Goal: Task Accomplishment & Management: Manage account settings

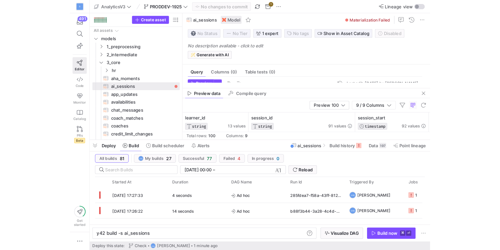
scroll to position [0, 45]
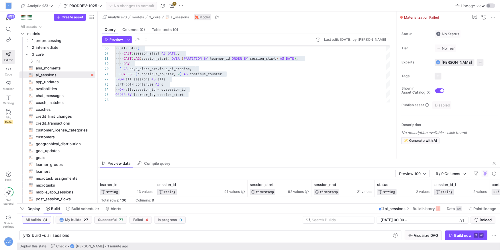
drag, startPoint x: 204, startPoint y: 154, endPoint x: 177, endPoint y: 203, distance: 55.7
click at [177, 203] on div at bounding box center [258, 203] width 483 height 2
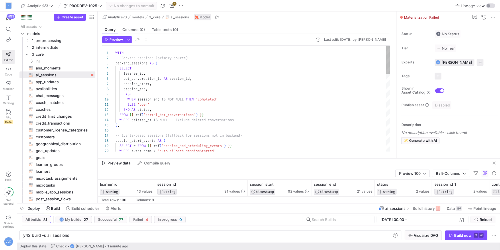
type textarea "WITH -- Backend sessions (primary source) backend_sessions AS ( SELECT learner_…"
drag, startPoint x: 159, startPoint y: 91, endPoint x: 121, endPoint y: 74, distance: 41.9
click at [121, 74] on div "-- Events-based sessions (fallback for sessions no t in backend) session_start_…" at bounding box center [253, 244] width 275 height 397
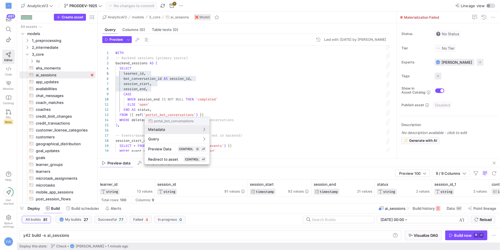
click at [169, 100] on div at bounding box center [250, 125] width 500 height 250
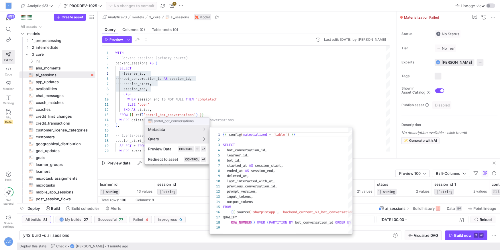
scroll to position [52, 0]
type textarea "{{ config(materialized = 'table') }} SELECT bot_conversation_id, learner_id, bo…"
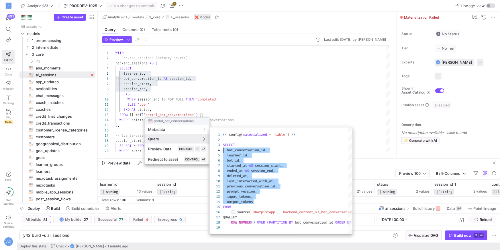
scroll to position [15, 0]
drag, startPoint x: 256, startPoint y: 203, endPoint x: 218, endPoint y: 151, distance: 63.7
click at [223, 151] on div "{ { config ( materialized = 'table' ) } } SELECT bot_conversation_id , learner_…" at bounding box center [288, 180] width 130 height 106
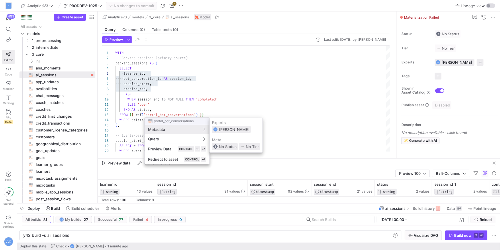
click at [163, 92] on div at bounding box center [250, 125] width 500 height 250
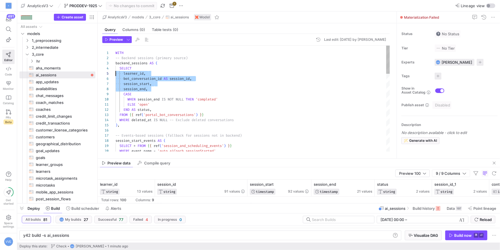
scroll to position [20, 0]
drag, startPoint x: 163, startPoint y: 90, endPoint x: 115, endPoint y: 73, distance: 50.9
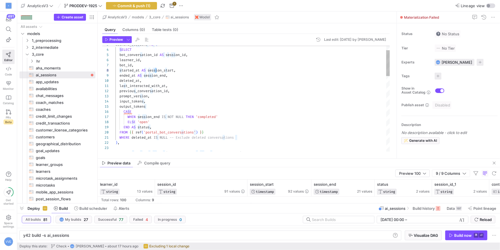
click at [160, 108] on div "started_at AS session_start , CASE WHEN session_end IS NOT NULL THEN 'completed…" at bounding box center [253, 243] width 275 height 433
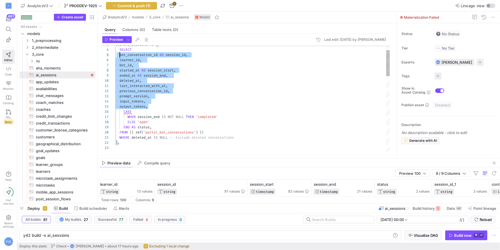
click at [120, 54] on div "started_at AS session_start , CASE WHEN session_end IS NOT NULL THEN 'completed…" at bounding box center [253, 243] width 275 height 433
click at [166, 89] on div "started_at AS session_start , CASE WHEN session_end IS NOT NULL THEN 'completed…" at bounding box center [253, 243] width 275 height 433
click at [189, 108] on div "started_at AS session_start , CASE WHEN session_end IS NOT NULL THEN 'completed…" at bounding box center [253, 243] width 275 height 433
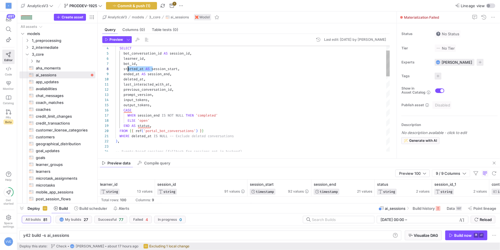
scroll to position [36, 8]
drag, startPoint x: 152, startPoint y: 70, endPoint x: 124, endPoint y: 67, distance: 28.3
click at [124, 67] on div "CASE WHEN session_end IS NOT NULL THEN 'completed' ELSE 'open' END AS status , …" at bounding box center [253, 242] width 275 height 433
drag, startPoint x: 148, startPoint y: 75, endPoint x: 124, endPoint y: 74, distance: 24.1
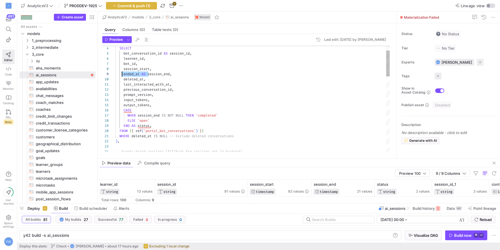
click at [124, 74] on div "CASE WHEN session_end IS NOT NULL THEN 'completed' ELSE 'open' END AS status , …" at bounding box center [253, 242] width 275 height 433
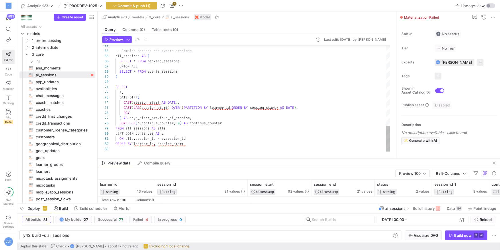
scroll to position [5, 70]
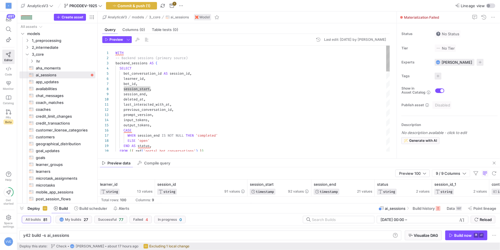
click at [115, 53] on div "1" at bounding box center [108, 52] width 13 height 5
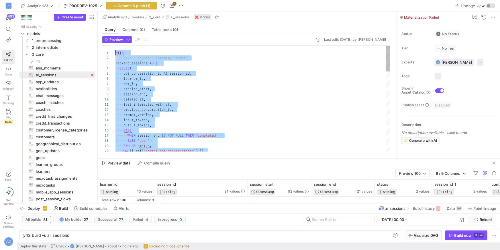
scroll to position [0, 0]
click at [112, 39] on span "Preview" at bounding box center [116, 40] width 13 height 4
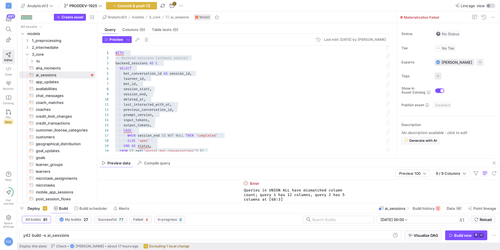
drag, startPoint x: 310, startPoint y: 200, endPoint x: 235, endPoint y: 183, distance: 76.6
click at [235, 183] on div "Error Queries in UNION ALL have mismatched column count; query 1 has 12 columns…" at bounding box center [299, 191] width 402 height 24
copy div "Error Queries in UNION ALL have mismatched column count; query 1 has 12 columns…"
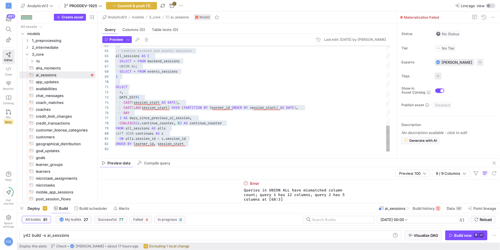
scroll to position [5, 70]
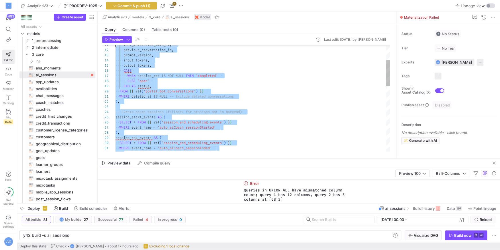
scroll to position [0, 0]
drag, startPoint x: 215, startPoint y: 144, endPoint x: 32, endPoint y: -32, distance: 253.6
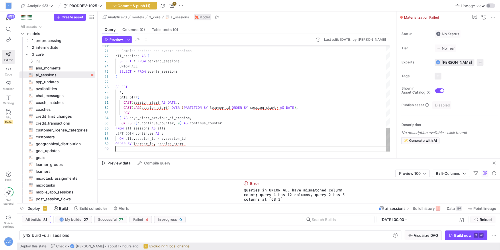
scroll to position [41, 70]
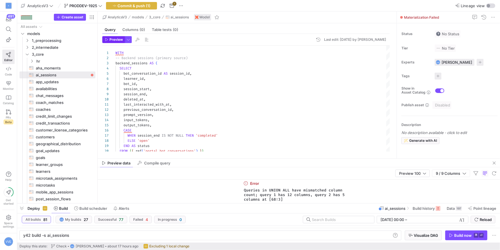
click at [121, 41] on span "Preview" at bounding box center [116, 40] width 13 height 4
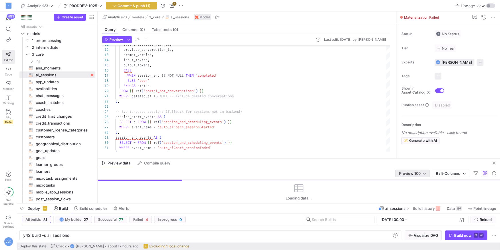
click at [414, 176] on div "Preview 100" at bounding box center [412, 173] width 27 height 7
click at [410, 190] on span "Full Preview" at bounding box center [413, 191] width 30 height 5
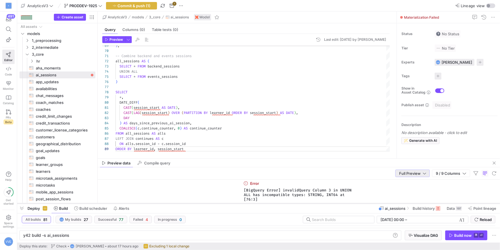
click at [280, 204] on div at bounding box center [258, 203] width 483 height 2
drag, startPoint x: 271, startPoint y: 201, endPoint x: 241, endPoint y: 182, distance: 36.1
click at [241, 182] on div "Error [BigQuery Error] invalidQuery Column 3 in UNION ALL has incompatible type…" at bounding box center [299, 191] width 402 height 24
copy div "Error [BigQuery Error] invalidQuery Column 3 in UNION ALL has incompatible type…"
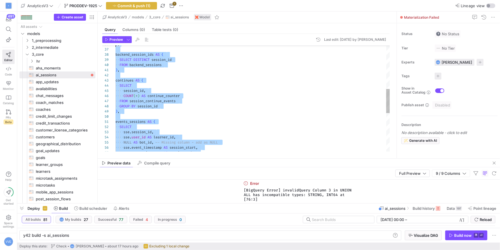
scroll to position [0, 0]
drag, startPoint x: 196, startPoint y: 147, endPoint x: 67, endPoint y: -28, distance: 216.8
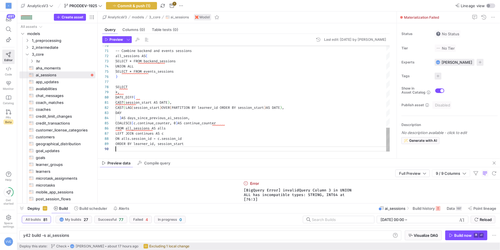
scroll to position [46, 0]
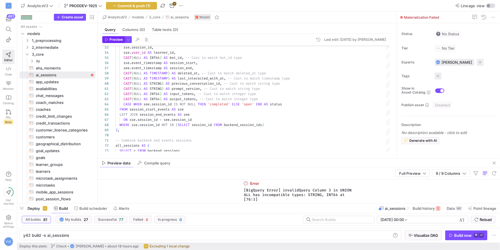
click at [114, 41] on span "Preview" at bounding box center [116, 40] width 13 height 4
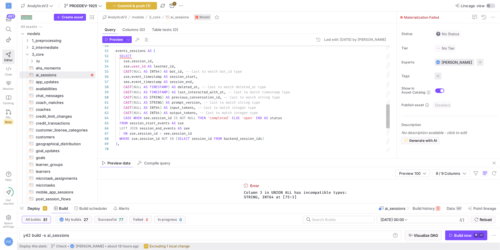
click at [153, 72] on div "sse . session_id , sse . user_id AS learner_id , CAST ( NULL AS INT64 ) AS bot_…" at bounding box center [253, 20] width 275 height 469
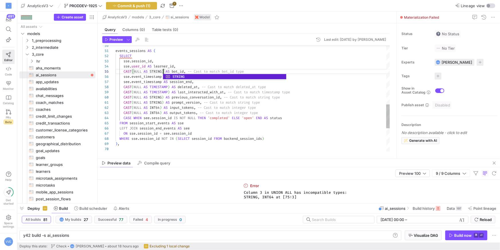
scroll to position [20, 48]
click at [115, 38] on span "Preview" at bounding box center [116, 40] width 13 height 4
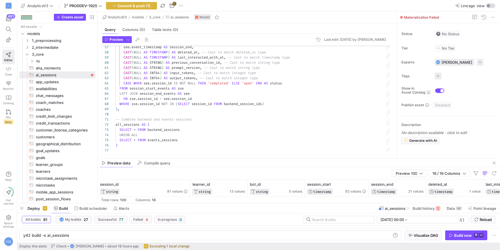
click at [207, 159] on div "Preview data Compile query" at bounding box center [299, 163] width 402 height 9
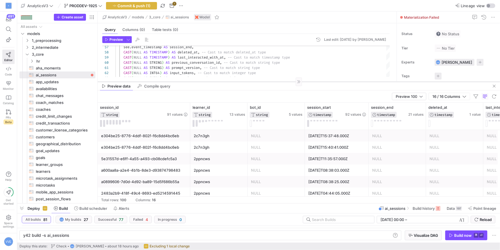
drag, startPoint x: 207, startPoint y: 158, endPoint x: 207, endPoint y: 81, distance: 76.5
click at [207, 81] on div at bounding box center [299, 81] width 402 height 0
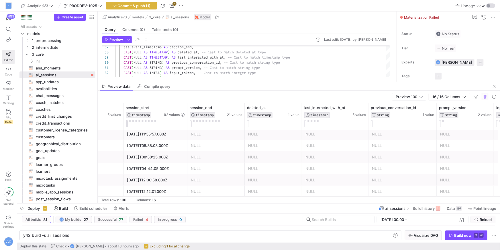
scroll to position [0, 0]
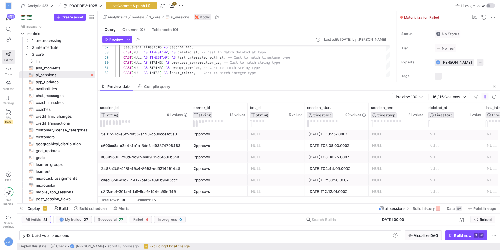
click at [420, 101] on div "Preview 100 16 / 16 Columns" at bounding box center [299, 97] width 402 height 12
click at [420, 99] on div "Preview 100" at bounding box center [409, 96] width 27 height 7
click at [412, 115] on span "Full Preview" at bounding box center [409, 115] width 30 height 5
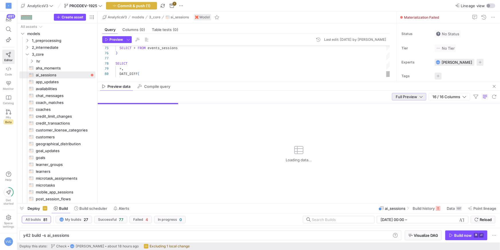
scroll to position [3, 0]
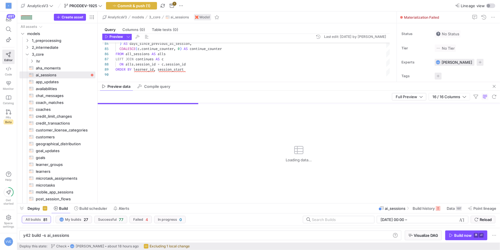
click at [226, 81] on mat-tab-group "Query Columns (0) Table tests (0) Preview Last edit: Thursday 11 September 2025…" at bounding box center [246, 52] width 297 height 58
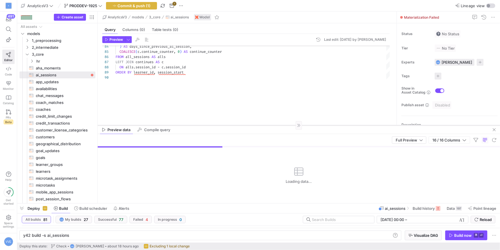
drag, startPoint x: 226, startPoint y: 82, endPoint x: 232, endPoint y: 125, distance: 43.7
click at [232, 125] on div at bounding box center [299, 125] width 402 height 0
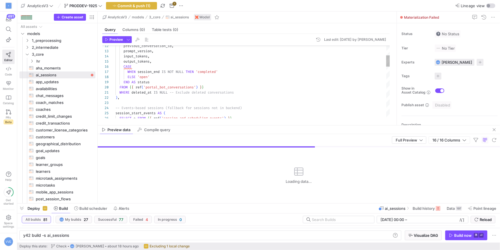
click at [208, 92] on div "input_tokens , prompt_version , previous_conversation_id , output_tokens , CASE…" at bounding box center [253, 216] width 275 height 469
click at [216, 93] on div "input_tokens , prompt_version , previous_conversation_id , output_tokens , CASE…" at bounding box center [253, 216] width 275 height 469
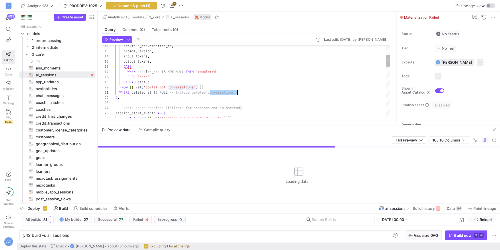
click at [216, 93] on div "input_tokens , prompt_version , previous_conversation_id , output_tokens , CASE…" at bounding box center [253, 216] width 275 height 469
type textarea "), -- Events-based sessions (fallback for sessions not in backend) session_star…"
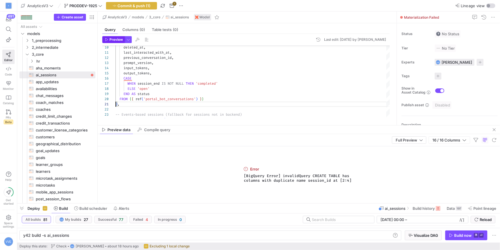
click at [119, 39] on span "Preview" at bounding box center [116, 40] width 13 height 4
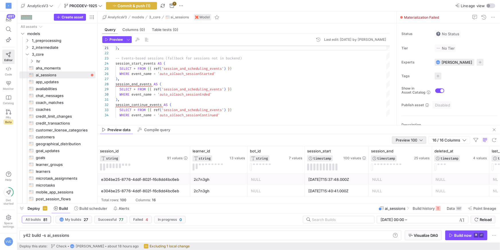
click at [421, 140] on div at bounding box center [421, 140] width 3 height 5
click at [130, 38] on div at bounding box center [250, 125] width 500 height 250
click at [130, 38] on span "button" at bounding box center [128, 39] width 6 height 6
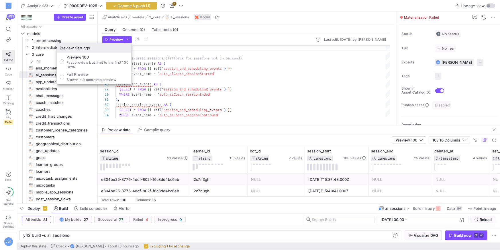
click at [105, 72] on p "Full Preview" at bounding box center [92, 74] width 50 height 5
click at [64, 75] on input "Full Preview Slower but complete preview" at bounding box center [62, 77] width 5 height 5
radio input "true"
click at [119, 34] on div at bounding box center [250, 125] width 500 height 250
click at [119, 36] on span "button" at bounding box center [114, 39] width 22 height 6
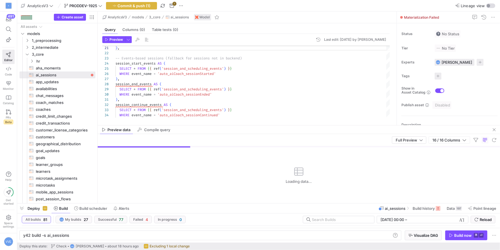
click at [257, 124] on mat-tab-group "Query Columns (0) Table tests (0) Preview Last edit: Thursday 11 September 2025…" at bounding box center [246, 74] width 297 height 102
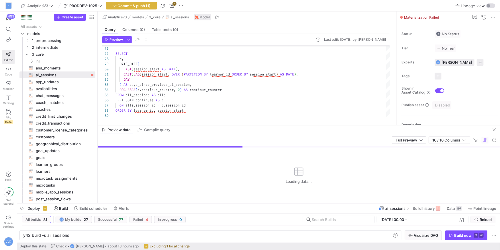
click at [255, 126] on div "Preview data Compile query" at bounding box center [299, 129] width 402 height 9
drag, startPoint x: 255, startPoint y: 126, endPoint x: 255, endPoint y: 122, distance: 3.4
click at [255, 122] on as-split "AnalyticsV3 models 3_core ai_sessions Model Query Columns (0) Table tests (0) P…" at bounding box center [299, 106] width 402 height 191
click at [255, 124] on mat-tab-group "Query Columns (0) Table tests (0) Preview Last edit: Thursday 11 September 2025…" at bounding box center [246, 74] width 297 height 102
drag, startPoint x: 255, startPoint y: 125, endPoint x: 258, endPoint y: 123, distance: 3.5
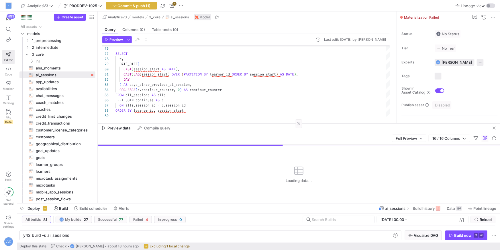
click at [258, 123] on div at bounding box center [299, 123] width 402 height 0
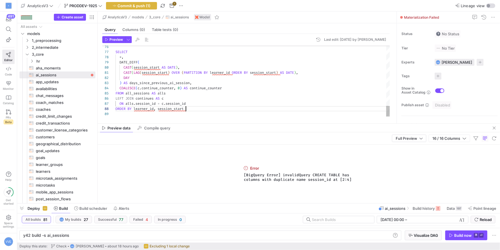
scroll to position [36, 70]
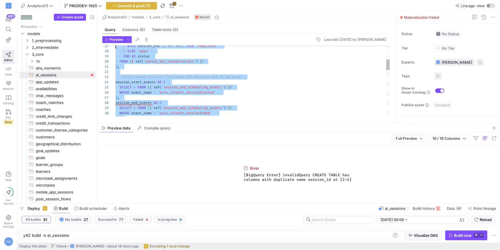
type textarea "WITH -- Backend sessions (primary source) backend_sessions AS ( SELECT bot_conv…"
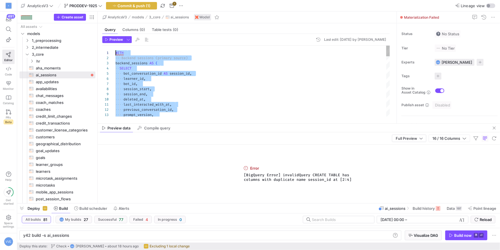
drag, startPoint x: 214, startPoint y: 111, endPoint x: 113, endPoint y: -4, distance: 153.6
click at [128, 40] on span "button" at bounding box center [128, 39] width 6 height 6
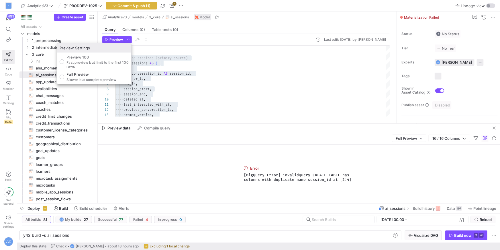
click at [99, 57] on p "Preview 100" at bounding box center [98, 57] width 62 height 5
click at [64, 59] on input "Preview 100 Fast preview but limit to the first 100 rows" at bounding box center [62, 61] width 5 height 5
radio input "true"
click at [113, 42] on div at bounding box center [250, 125] width 500 height 250
click at [113, 42] on span "button" at bounding box center [114, 39] width 22 height 6
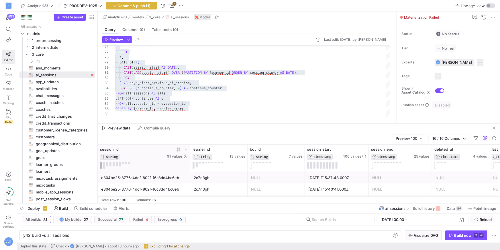
click at [101, 165] on button at bounding box center [101, 165] width 2 height 7
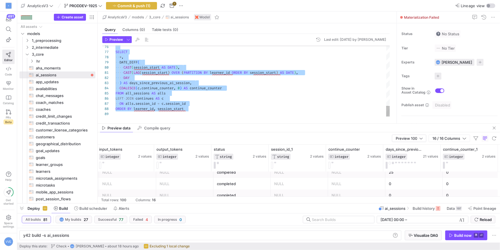
type textarea "CAST(LAG(session_start) OVER (PARTITION BY learner_id ORDER BY session_start) A…"
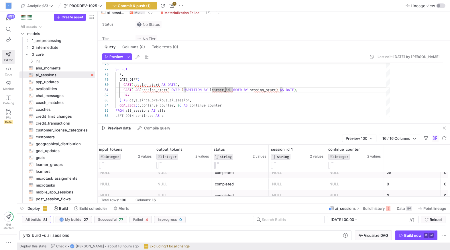
scroll to position [5, 0]
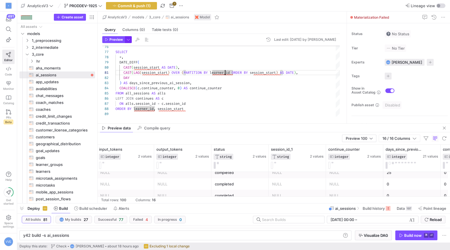
click at [130, 40] on span "button" at bounding box center [128, 39] width 6 height 6
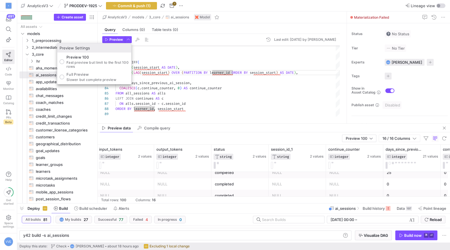
click at [102, 74] on p "Full Preview" at bounding box center [92, 74] width 50 height 5
click at [64, 75] on input "Full Preview Slower but complete preview" at bounding box center [62, 77] width 5 height 5
radio input "true"
click at [111, 37] on div at bounding box center [225, 125] width 450 height 250
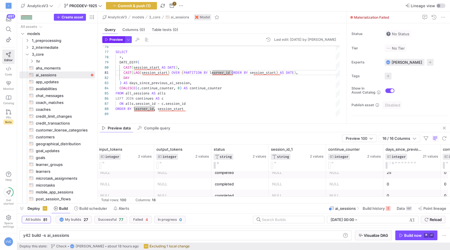
click at [111, 39] on span "Preview" at bounding box center [116, 40] width 13 height 4
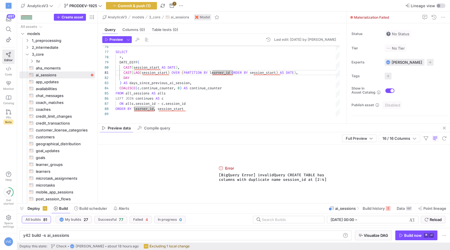
drag, startPoint x: 348, startPoint y: 181, endPoint x: 217, endPoint y: 167, distance: 131.7
click at [217, 167] on div "Error [BigQuery Error] invalidQuery CREATE TABLE has columns with duplicate nam…" at bounding box center [274, 173] width 353 height 58
copy div "Error [BigQuery Error] invalidQuery CREATE TABLE has columns with duplicate nam…"
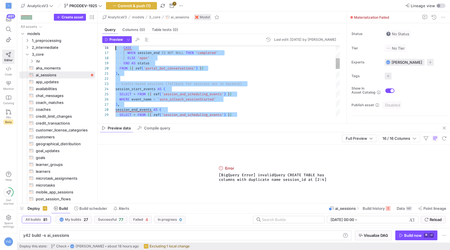
scroll to position [0, 0]
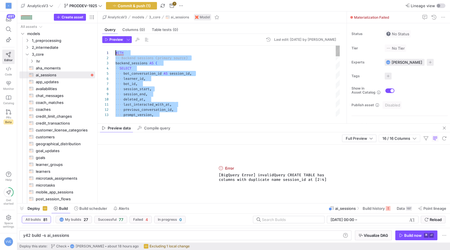
drag, startPoint x: 204, startPoint y: 110, endPoint x: 28, endPoint y: -29, distance: 223.9
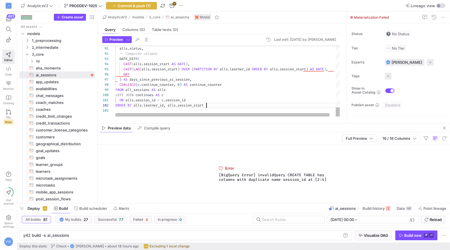
scroll to position [5, 90]
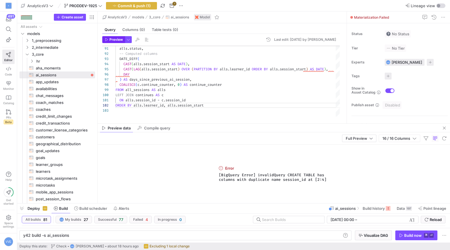
click at [119, 38] on span "Preview" at bounding box center [116, 40] width 13 height 4
drag, startPoint x: 286, startPoint y: 186, endPoint x: 203, endPoint y: 163, distance: 86.3
click at [203, 163] on div "Error [BigQuery Error] invalidQuery Column 3 in UNION ALL has incompatible type…" at bounding box center [274, 173] width 353 height 58
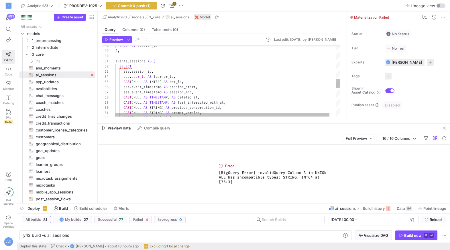
click at [156, 81] on div "CAST ( NULL AS STRING ) AS prompt_version , CAST ( NULL AS STRING ) AS previous…" at bounding box center [231, 66] width 231 height 540
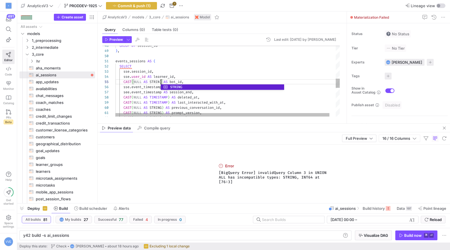
scroll to position [20, 47]
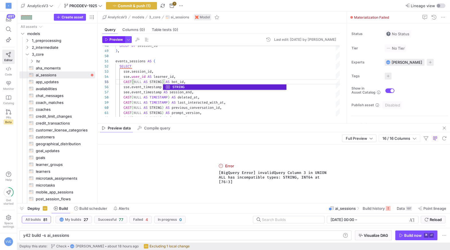
type textarea "events_sessions AS ( SELECT sse.session_id, sse.user_id AS learner_id, CAST(NUL…"
click at [115, 39] on span "Preview" at bounding box center [116, 40] width 13 height 4
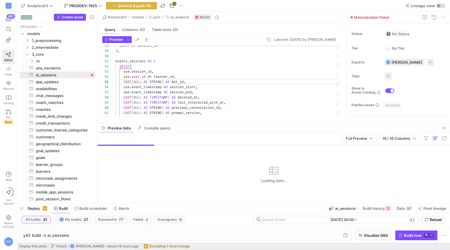
click at [132, 40] on header "Preview Last edit: Thursday 11 September 2025 by Victor von Eisenhart-Rothe" at bounding box center [221, 40] width 238 height 9
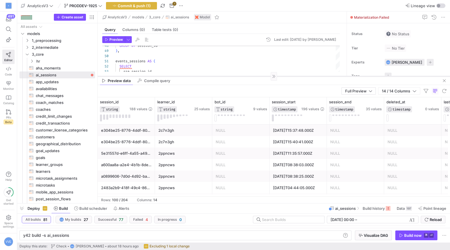
drag, startPoint x: 247, startPoint y: 123, endPoint x: 252, endPoint y: 69, distance: 54.7
click at [252, 76] on div at bounding box center [274, 76] width 353 height 0
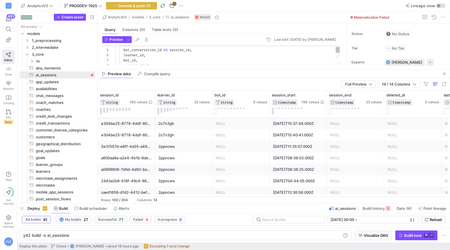
scroll to position [0, 0]
click at [182, 46] on div at bounding box center [221, 47] width 238 height 2
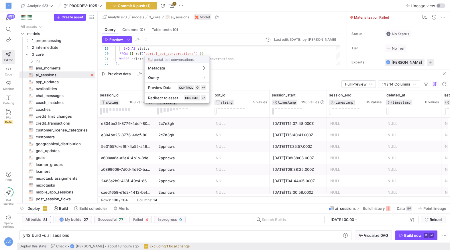
click at [186, 53] on div at bounding box center [225, 125] width 450 height 250
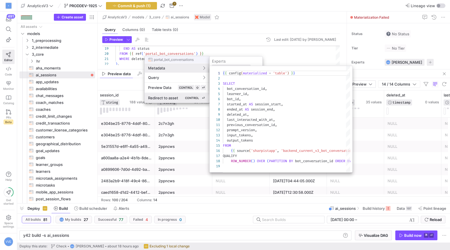
scroll to position [52, 0]
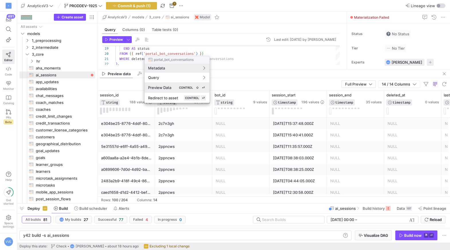
click at [181, 89] on kbd "CONTROL" at bounding box center [186, 87] width 16 height 5
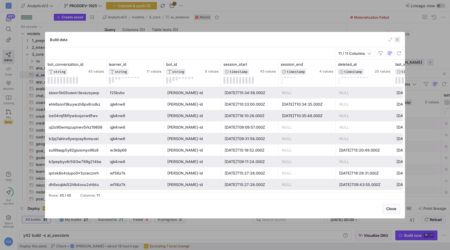
click at [397, 41] on span "button" at bounding box center [398, 40] width 6 height 6
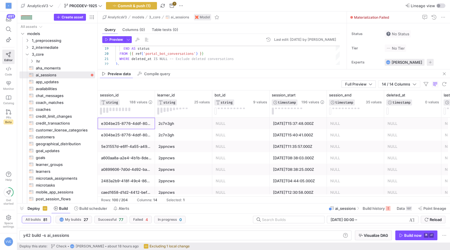
click at [142, 119] on div "e304be25-8776-4ddf-802f-f6c8dd4bc6eb" at bounding box center [126, 123] width 50 height 11
click at [202, 68] on mat-tab-group "Query Columns (0) Table tests (0) Preview Last edit: Thursday 11 September 2025…" at bounding box center [221, 46] width 247 height 46
click at [202, 69] on mat-tab-group "Query Columns (0) Table tests (0) Preview Last edit: Thursday 11 September 2025…" at bounding box center [221, 46] width 247 height 46
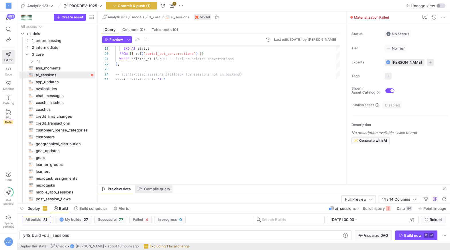
scroll to position [0, 0]
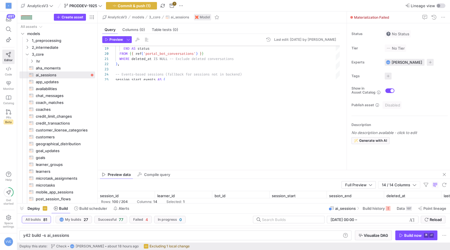
drag, startPoint x: 204, startPoint y: 69, endPoint x: 173, endPoint y: 160, distance: 95.6
click at [173, 160] on as-split "AnalyticsV3 models 3_core ai_sessions Model Query Columns (0) Table tests (0) P…" at bounding box center [274, 106] width 353 height 191
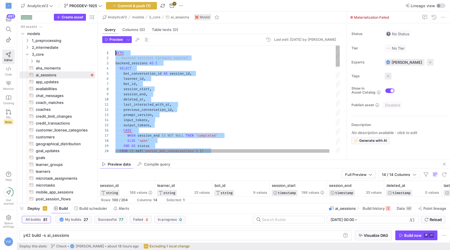
drag, startPoint x: 216, startPoint y: 140, endPoint x: 102, endPoint y: -30, distance: 204.6
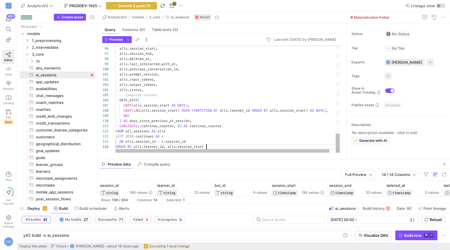
scroll to position [20, 91]
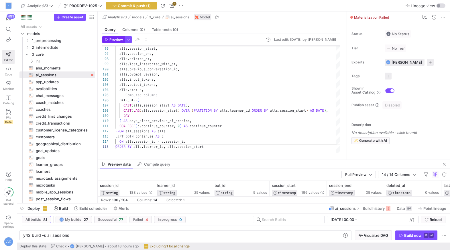
click at [118, 41] on span "Preview" at bounding box center [116, 40] width 13 height 4
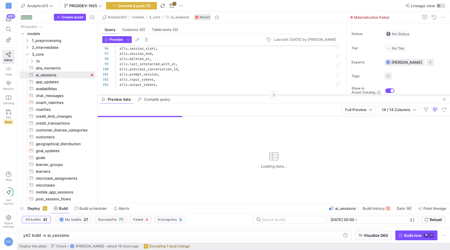
drag, startPoint x: 280, startPoint y: 159, endPoint x: 290, endPoint y: 95, distance: 65.3
click at [290, 95] on div at bounding box center [274, 95] width 353 height 0
click at [290, 95] on div "Preview data Compile query" at bounding box center [274, 99] width 353 height 9
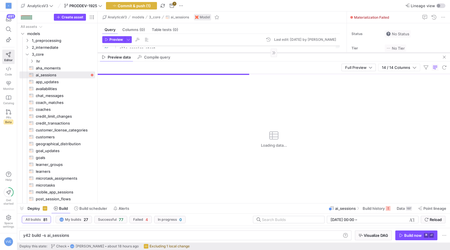
drag, startPoint x: 288, startPoint y: 95, endPoint x: 289, endPoint y: 52, distance: 42.7
click at [288, 52] on div at bounding box center [274, 52] width 353 height 0
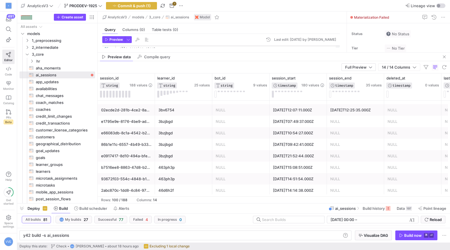
scroll to position [107, 0]
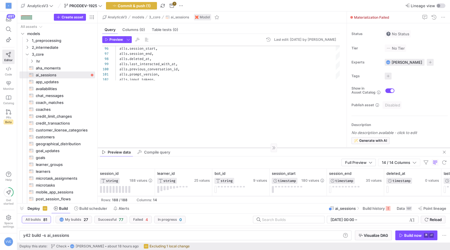
drag, startPoint x: 211, startPoint y: 52, endPoint x: 190, endPoint y: 172, distance: 121.6
click at [190, 148] on div at bounding box center [274, 147] width 353 height 0
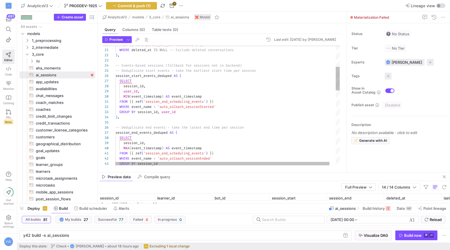
type textarea "WHERE deleted_at IS NULL -- Exclude deleted conversations ), -- Events-based se…"
click at [175, 76] on div "session_start_events_deduped AS ( SELECT session_id , user_id , MIN ( event_tim…" at bounding box center [231, 240] width 231 height 601
type textarea "+"
type textarea "_"
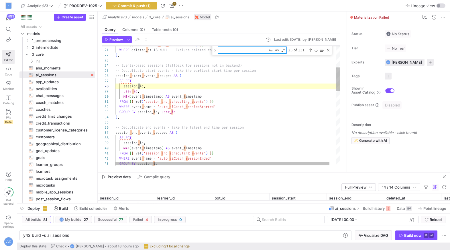
type textarea "FROM {{ ref('session_and_scheduling_events') }} WHERE event_name = 'auto_aiCoac…"
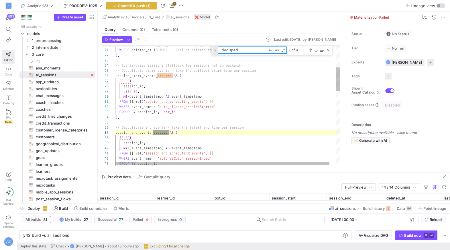
type textarea "_deduped"
click at [217, 51] on div "Toggle Replace" at bounding box center [215, 50] width 5 height 9
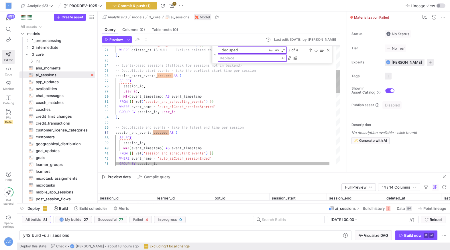
click at [224, 58] on textarea "Replace" at bounding box center [249, 58] width 62 height 7
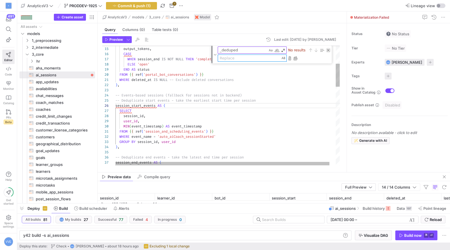
click at [327, 50] on div "Close (Escape)" at bounding box center [328, 50] width 5 height 5
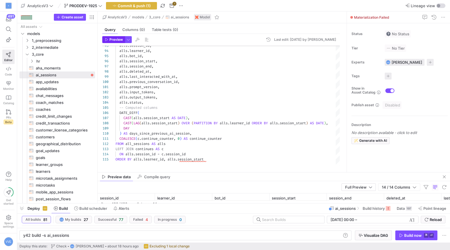
click at [112, 39] on span "Preview" at bounding box center [116, 40] width 13 height 4
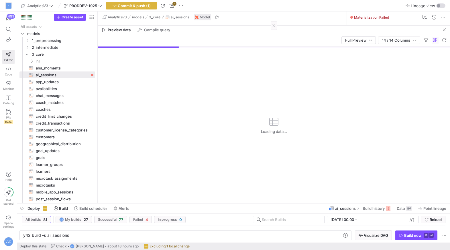
drag, startPoint x: 349, startPoint y: 172, endPoint x: 346, endPoint y: 50, distance: 122.2
click at [346, 26] on div at bounding box center [274, 25] width 353 height 0
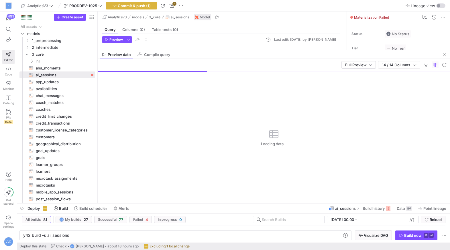
click at [293, 49] on mat-tab-group "Query Columns (0) Table tests (0) Preview Last edit: Thursday 11 September 2025…" at bounding box center [221, 36] width 247 height 27
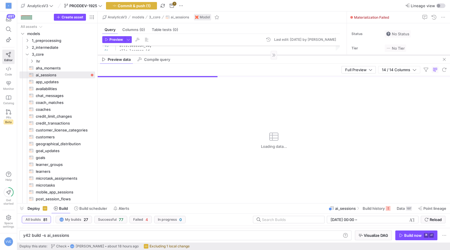
drag, startPoint x: 293, startPoint y: 50, endPoint x: 293, endPoint y: 84, distance: 33.8
click at [293, 84] on as-split "AnalyticsV3 models 3_core ai_sessions Model Query Columns (0) Table tests (0) P…" at bounding box center [274, 106] width 353 height 191
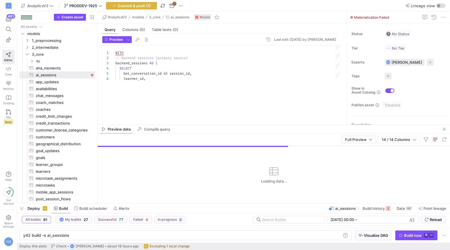
drag, startPoint x: 280, startPoint y: 85, endPoint x: 279, endPoint y: 135, distance: 50.5
click at [279, 135] on as-split "AnalyticsV3 models 3_core ai_sessions Model Query Columns (0) Table tests (0) P…" at bounding box center [274, 106] width 353 height 191
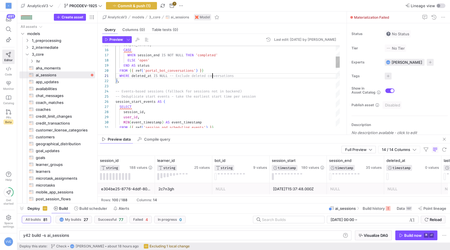
drag, startPoint x: 243, startPoint y: 76, endPoint x: 107, endPoint y: 75, distance: 135.3
click at [107, 75] on div "15 16 17 18 19 20 21 22 23 24 25 26 27 28 29 30 31 output_tokens , CASE WHEN se…" at bounding box center [221, 87] width 238 height 82
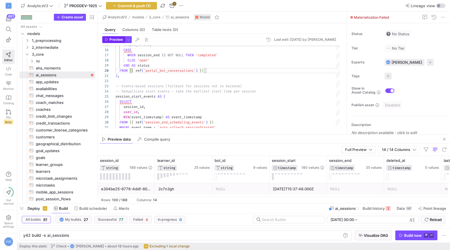
click at [120, 42] on span "button" at bounding box center [114, 39] width 22 height 6
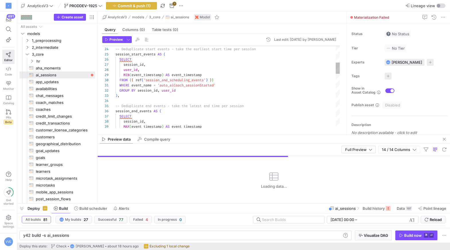
scroll to position [26, 17]
click at [133, 60] on div "-- Events-based sessions (fallback for sessions no t in backend) -- Deduplicate…" at bounding box center [228, 219] width 224 height 593
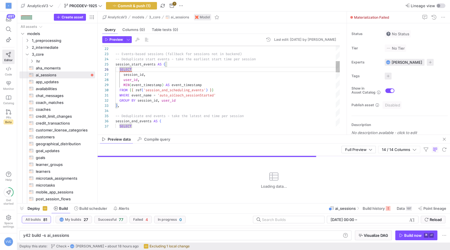
click at [183, 59] on div "session_start_events AS ( SELECT session_id , user_id , MIN ( event_timestamp )…" at bounding box center [228, 229] width 224 height 593
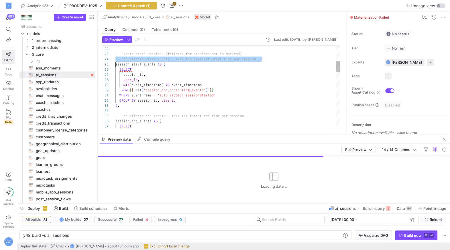
scroll to position [15, 0]
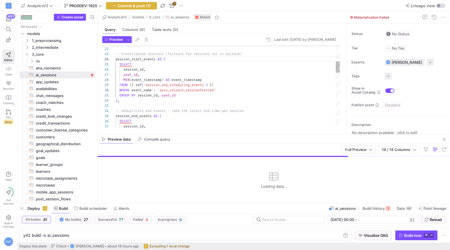
click at [163, 112] on div "SELECT session_id , user_id , MIN ( event_timestamp ) AS event_timestamp FROM {…" at bounding box center [228, 227] width 224 height 588
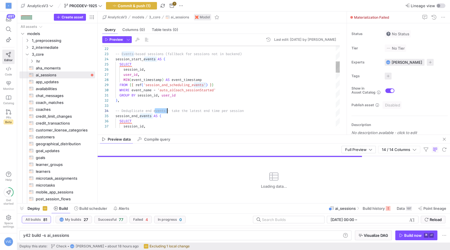
click at [163, 112] on div "SELECT session_id , user_id , MIN ( event_timestamp ) AS event_timestamp FROM {…" at bounding box center [228, 227] width 224 height 588
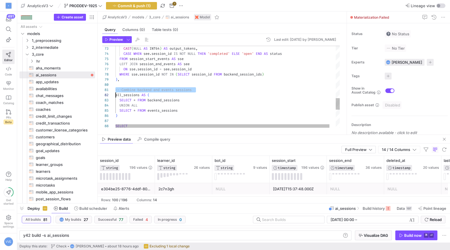
scroll to position [0, 0]
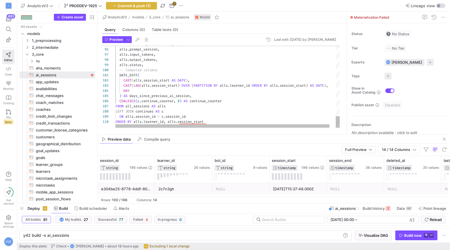
scroll to position [46, 27]
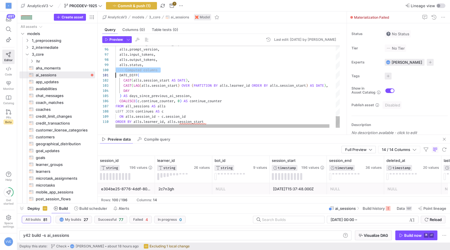
type textarea "alls.session_start, alls.session_end, alls.deleted_at, alls.last_interacted_wit…"
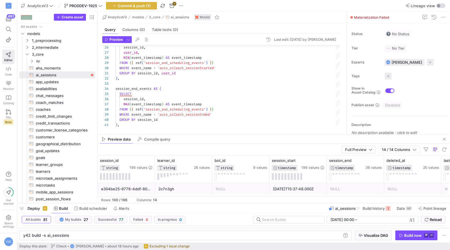
click at [142, 11] on y42-top-nav "AnalyticsV3 PRODDEV-1925 Commit & push (1) 1 Lineage view" at bounding box center [233, 5] width 433 height 11
click at [144, 6] on span "Commit & push (1)" at bounding box center [134, 5] width 33 height 5
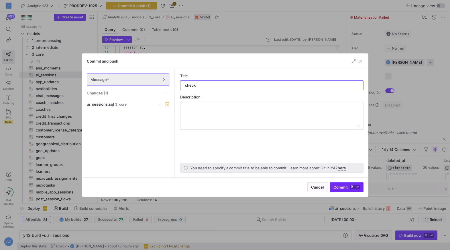
type input "check"
click at [353, 185] on kbd "⌘" at bounding box center [352, 187] width 5 height 5
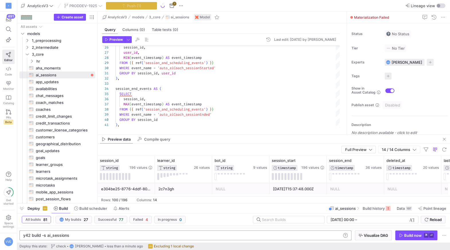
click at [126, 235] on div "y42 build -s ai_sessions" at bounding box center [182, 235] width 318 height 5
type textarea "y42 build -s +ai_sessions+"
click at [232, 229] on y42-orchestration-inline-build "y42 build -s + ai_sessions -o + ai_sessions+ y42 build -s +ai_sessions+ Visuali…" at bounding box center [233, 235] width 433 height 15
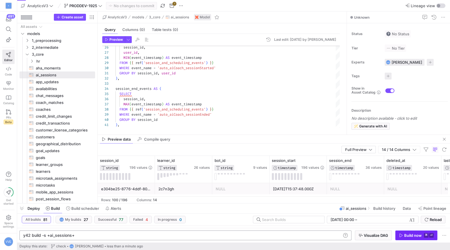
click at [415, 235] on div "Build now" at bounding box center [412, 235] width 17 height 5
click at [415, 235] on div "Build now ⌘ ⏎" at bounding box center [417, 235] width 42 height 10
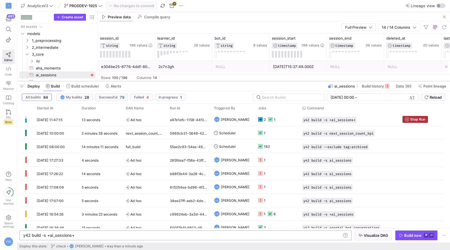
drag, startPoint x: 97, startPoint y: 203, endPoint x: 136, endPoint y: 81, distance: 128.1
click at [136, 81] on div at bounding box center [233, 81] width 433 height 2
click at [268, 118] on icon "Press SPACE to select this row." at bounding box center [270, 119] width 5 height 5
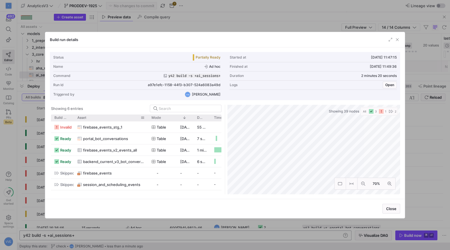
drag, startPoint x: 90, startPoint y: 116, endPoint x: 145, endPoint y: 121, distance: 55.2
click at [147, 120] on div at bounding box center [148, 117] width 2 height 7
click at [121, 122] on span "firebase_events_stg_1" at bounding box center [102, 127] width 39 height 11
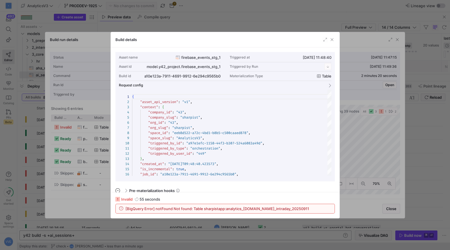
scroll to position [52, 0]
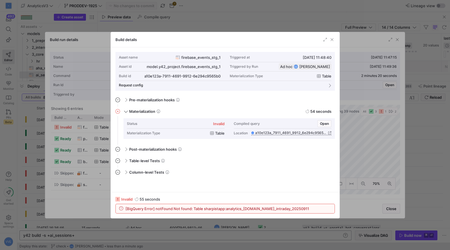
click at [210, 206] on span "[BigQuery Error] notFound Not found: Table sharpistapp:analytics_196541273.even…" at bounding box center [218, 208] width 184 height 5
click at [211, 210] on span "[BigQuery Error] notFound Not found: Table sharpistapp:analytics_196541273.even…" at bounding box center [218, 208] width 184 height 5
click at [209, 56] on span "firebase_events_stg_1" at bounding box center [200, 57] width 39 height 5
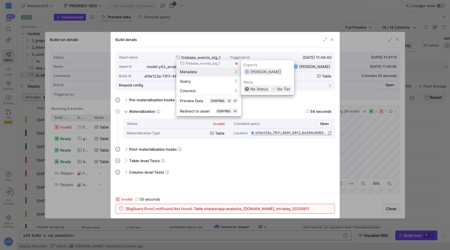
click at [166, 65] on div at bounding box center [225, 125] width 450 height 250
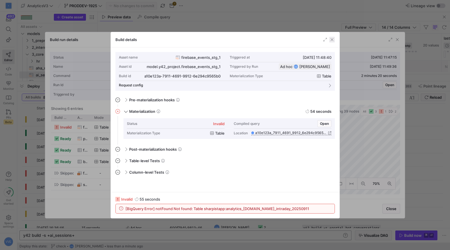
click at [334, 42] on span "button" at bounding box center [332, 40] width 6 height 6
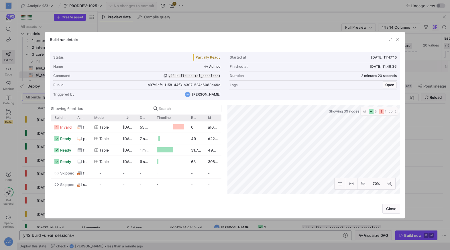
click at [397, 43] on div "Build run details" at bounding box center [225, 39] width 360 height 15
click at [121, 129] on div "12/09/25, 11:48:40" at bounding box center [128, 126] width 17 height 11
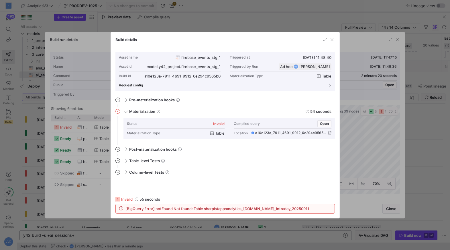
click at [216, 58] on span "firebase_events_stg_1" at bounding box center [200, 57] width 39 height 5
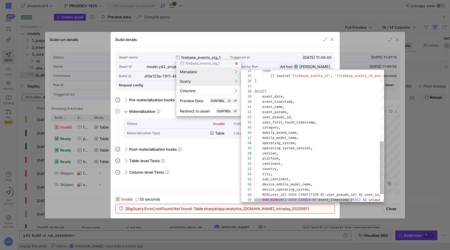
type textarea "WHEN operating_system = "ANDROID" THEN "Android" ELSE operating_system END AS d…"
click at [296, 102] on div "FROM { { source ( 'firebase_events_v2' , 'firebase_events_v2_events_all' ) } } …" at bounding box center [338, 57] width 167 height 328
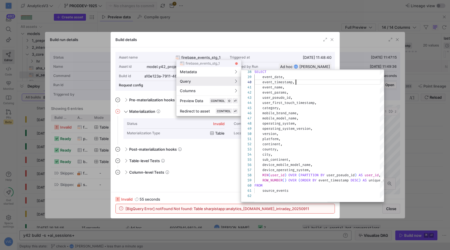
click at [300, 63] on div at bounding box center [225, 125] width 450 height 250
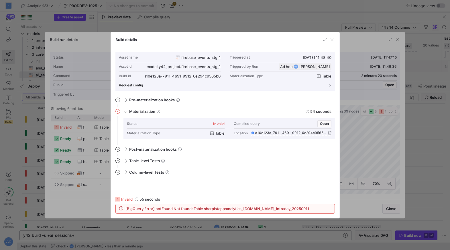
click at [386, 37] on div at bounding box center [225, 125] width 450 height 250
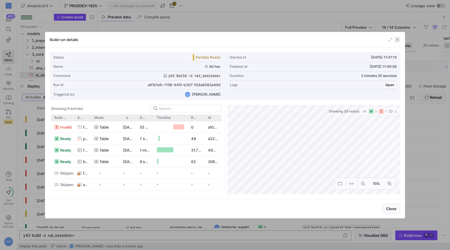
click at [398, 39] on span "button" at bounding box center [398, 40] width 6 height 6
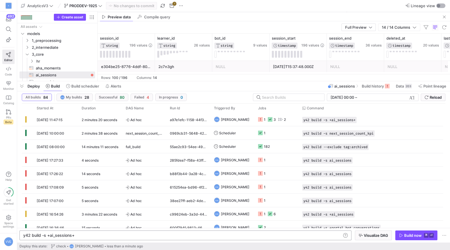
click at [445, 6] on div "button" at bounding box center [441, 5] width 9 height 5
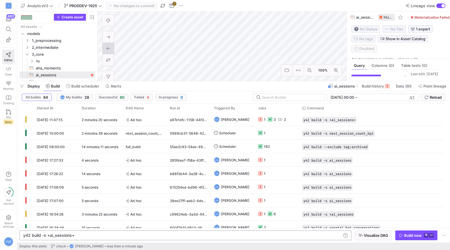
scroll to position [52, 0]
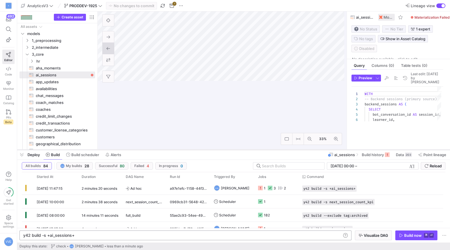
drag, startPoint x: 218, startPoint y: 81, endPoint x: 215, endPoint y: 153, distance: 71.4
click at [215, 151] on div at bounding box center [233, 149] width 433 height 2
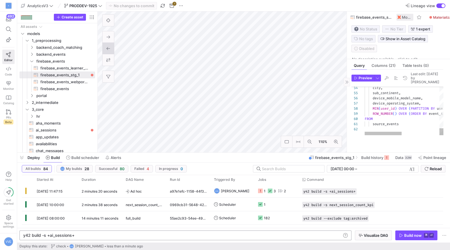
type textarea "platform, continent, country, city, sub_continent, device_mobile_model_name, de…"
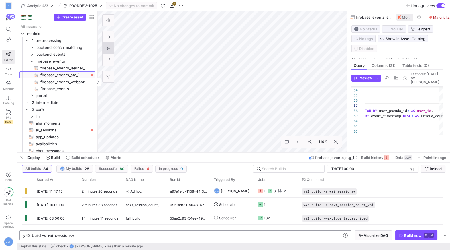
click at [84, 77] on span "firebase_events_stg_1​​​​​​​​​​" at bounding box center [64, 75] width 48 height 7
click at [442, 8] on div "button" at bounding box center [441, 5] width 9 height 5
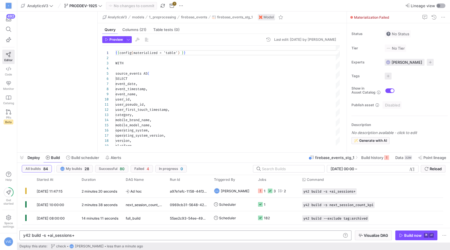
scroll to position [52, 0]
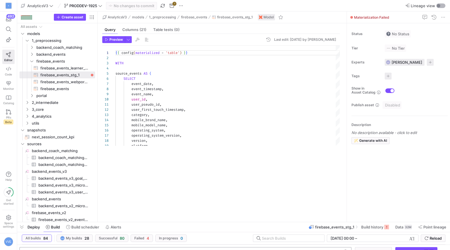
drag, startPoint x: 218, startPoint y: 152, endPoint x: 204, endPoint y: 219, distance: 68.8
click at [205, 221] on div at bounding box center [233, 222] width 433 height 2
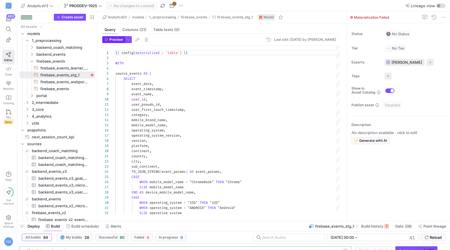
click at [116, 36] on span "button" at bounding box center [114, 39] width 22 height 6
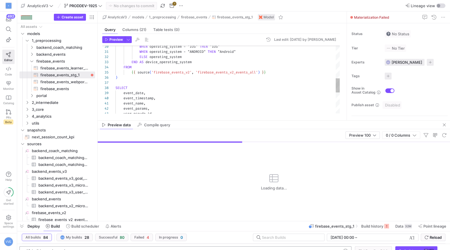
type textarea "WHEN operating_system = "ANDROID" THEN "Android" ELSE operating_system END AS d…"
click at [236, 73] on div "SELECT event_date , event_timestamp , event_name , event_params , user_pseudo_i…" at bounding box center [228, 52] width 224 height 325
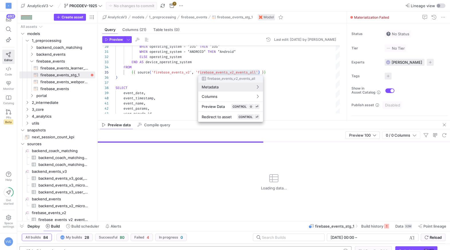
click at [236, 72] on div at bounding box center [225, 125] width 450 height 250
click at [289, 72] on div at bounding box center [225, 125] width 450 height 250
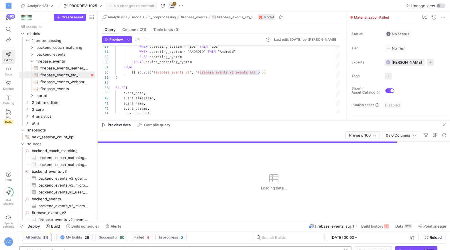
click at [175, 6] on span "button" at bounding box center [172, 5] width 7 height 7
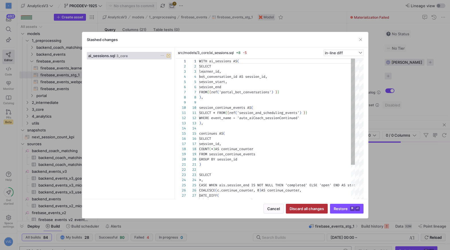
scroll to position [52, 0]
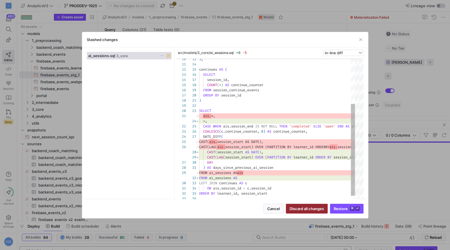
click at [310, 206] on span "Discard all changes" at bounding box center [307, 208] width 34 height 5
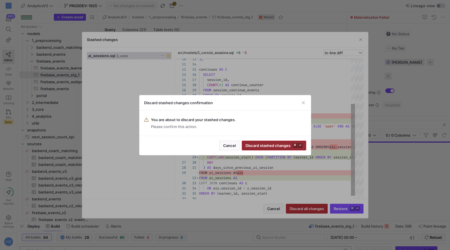
click at [297, 146] on kbd "⌘" at bounding box center [295, 145] width 5 height 5
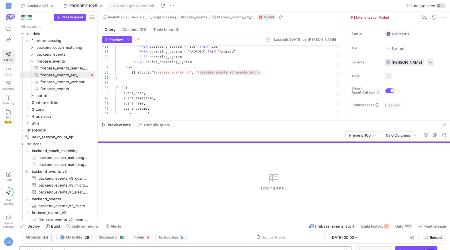
click at [102, 6] on icon at bounding box center [100, 6] width 4 height 4
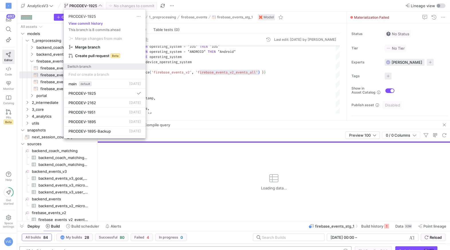
click at [103, 6] on div at bounding box center [225, 125] width 450 height 250
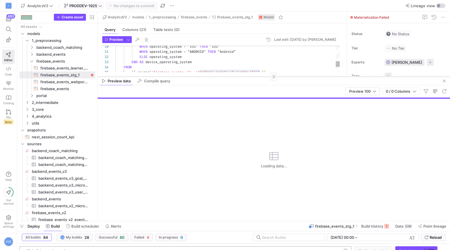
drag, startPoint x: 308, startPoint y: 120, endPoint x: 309, endPoint y: 76, distance: 43.9
click at [309, 76] on div at bounding box center [274, 76] width 353 height 0
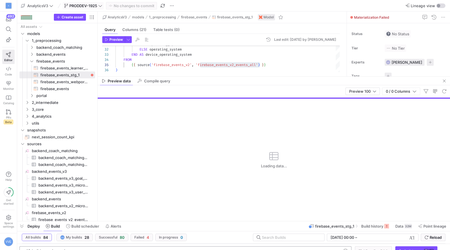
click at [309, 77] on div "Preview data Compile query" at bounding box center [274, 81] width 353 height 9
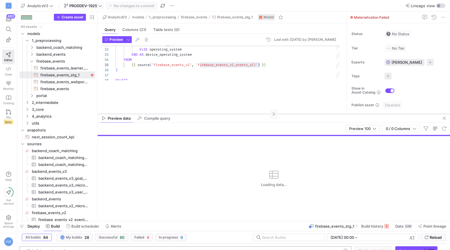
drag, startPoint x: 309, startPoint y: 76, endPoint x: 304, endPoint y: 113, distance: 37.5
click at [304, 114] on div at bounding box center [274, 114] width 353 height 0
click at [230, 81] on div ") { { source ( 'firebase_events_v2' , 'firebase_events_v2_events_all' ) } } FRO…" at bounding box center [228, 44] width 224 height 325
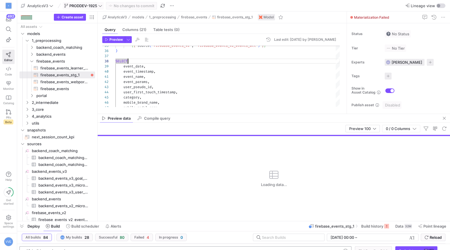
click at [328, 226] on span "firebase_events_stg_1" at bounding box center [334, 226] width 39 height 5
click at [9, 111] on icon at bounding box center [8, 111] width 5 height 5
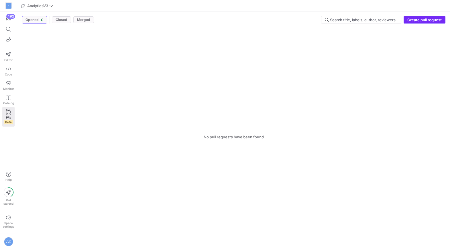
click at [421, 17] on span "Create pull request" at bounding box center [425, 19] width 34 height 5
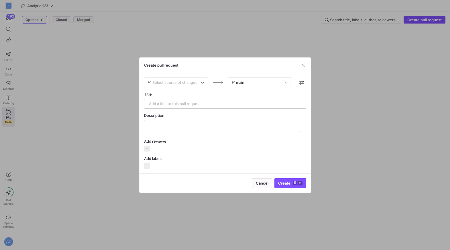
click at [185, 105] on div at bounding box center [225, 103] width 153 height 9
type input "test"
click at [192, 85] on span at bounding box center [176, 82] width 64 height 9
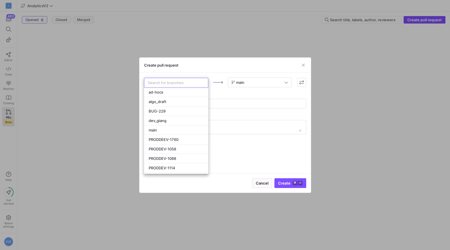
click at [71, 60] on div at bounding box center [225, 125] width 450 height 250
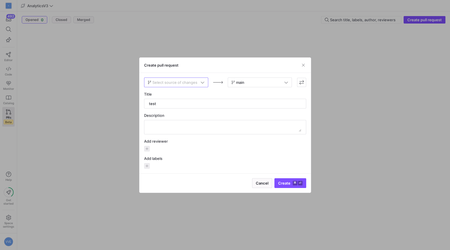
click at [68, 66] on div at bounding box center [225, 125] width 450 height 250
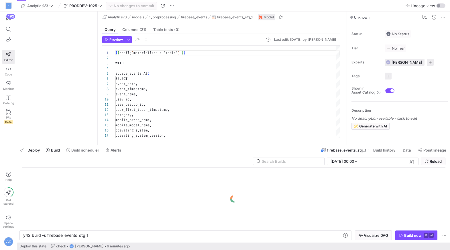
scroll to position [0, 65]
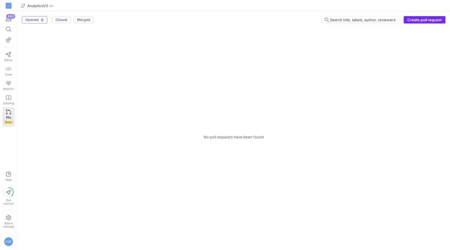
click at [427, 16] on button "Create pull request" at bounding box center [425, 19] width 42 height 7
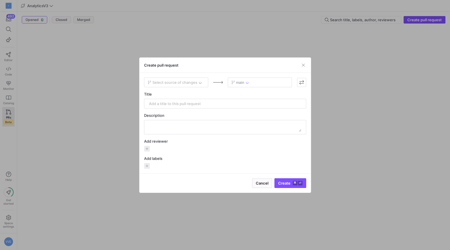
click at [191, 84] on div "Select source of changes" at bounding box center [176, 82] width 64 height 10
click at [194, 81] on div "Select source of changes" at bounding box center [176, 82] width 64 height 10
click at [195, 82] on span "Select source of changes" at bounding box center [175, 82] width 45 height 5
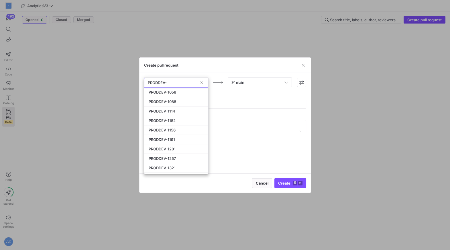
type input "PRODDEV-1"
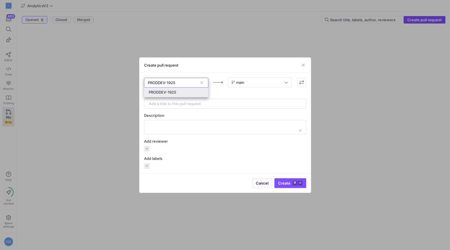
type input "PRODDEV-1925"
click at [188, 91] on div "PRODDEV-1925" at bounding box center [176, 92] width 55 height 5
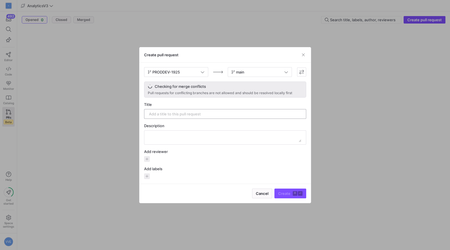
click at [182, 114] on input "text" at bounding box center [225, 114] width 153 height 5
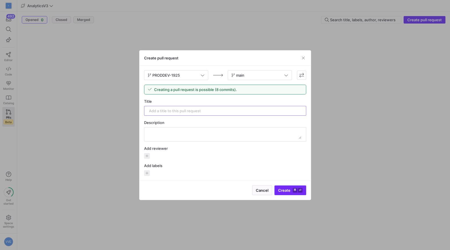
click at [291, 186] on span "submit" at bounding box center [290, 189] width 31 height 9
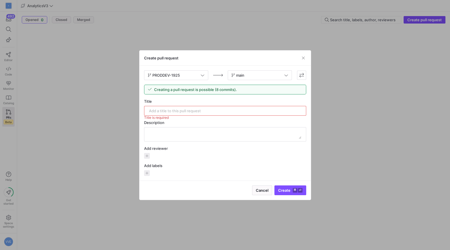
click at [207, 112] on input "text" at bounding box center [225, 110] width 153 height 5
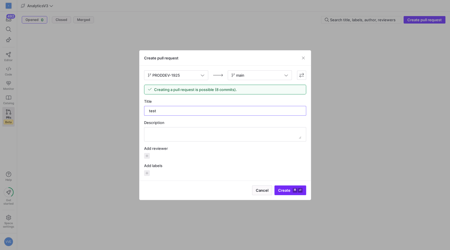
type input "test"
click at [280, 187] on span "submit" at bounding box center [290, 189] width 31 height 9
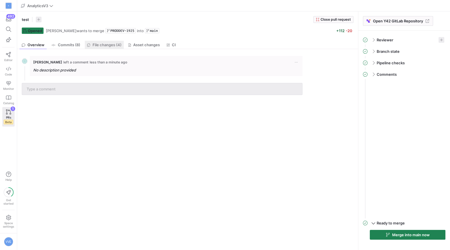
click at [118, 43] on span "File changes (4)" at bounding box center [107, 45] width 29 height 4
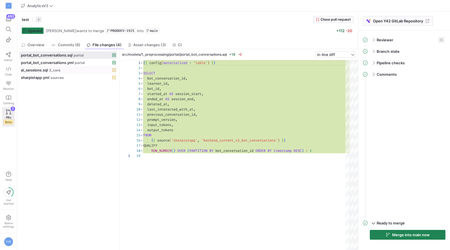
scroll to position [52, 0]
click at [63, 78] on span "sources" at bounding box center [56, 78] width 13 height 4
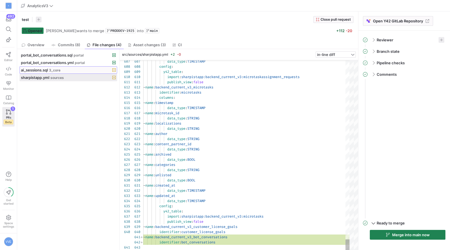
click at [69, 73] on span at bounding box center [68, 70] width 97 height 7
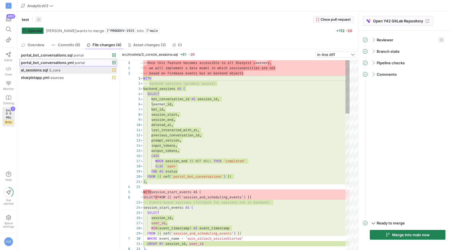
click at [74, 61] on span "portal_bot_conversations.yml" at bounding box center [47, 62] width 53 height 5
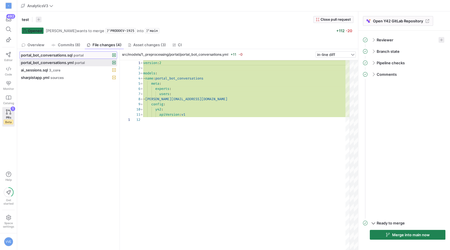
click at [77, 57] on span "portal" at bounding box center [79, 55] width 10 height 4
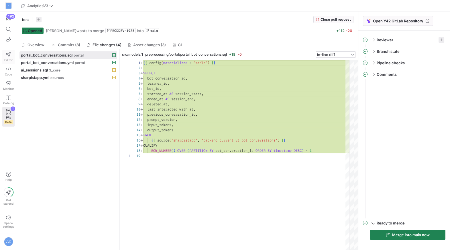
click at [9, 57] on link "Editor" at bounding box center [8, 57] width 12 height 14
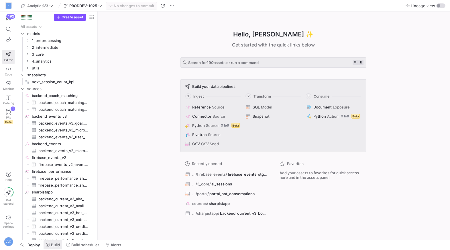
click at [57, 244] on span "Build" at bounding box center [55, 244] width 9 height 5
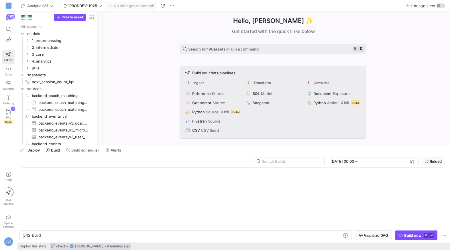
scroll to position [0, 17]
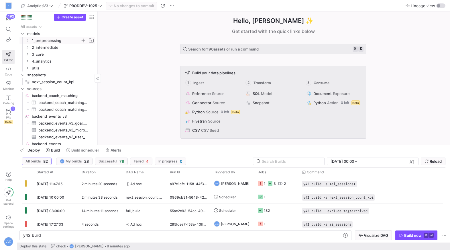
click at [47, 41] on span "1_preprocessing" at bounding box center [56, 40] width 49 height 7
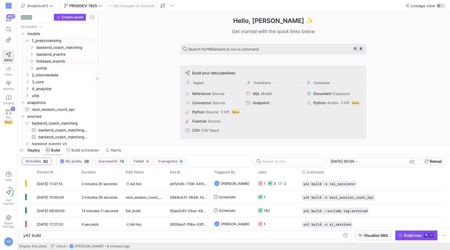
click at [49, 58] on link "firebase_events" at bounding box center [57, 61] width 76 height 7
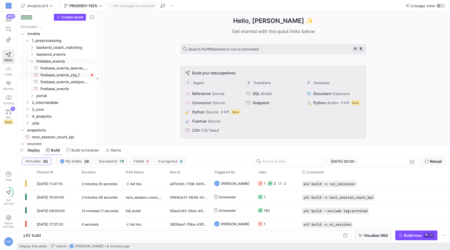
click at [64, 79] on span "firebase_events_webportal​​​​​​​​​​" at bounding box center [64, 82] width 48 height 7
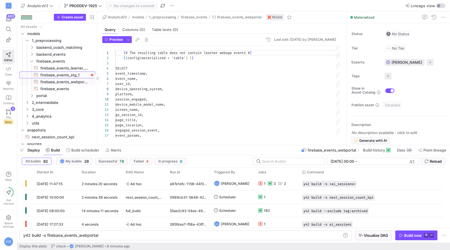
scroll to position [52, 0]
click at [66, 73] on span "firebase_events_stg_1​​​​​​​​​​" at bounding box center [64, 75] width 48 height 7
type textarea "y42 build -s firebase_events_stg_1"
type textarea "{{ config(materialized = 'table') }} WITH source_events AS ( SELECT event_date,…"
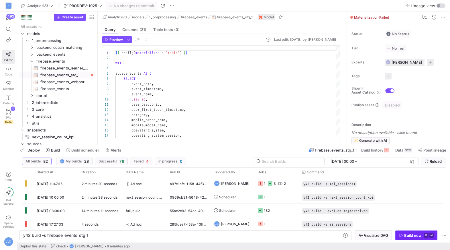
click at [427, 234] on kbd "⌘" at bounding box center [426, 235] width 5 height 5
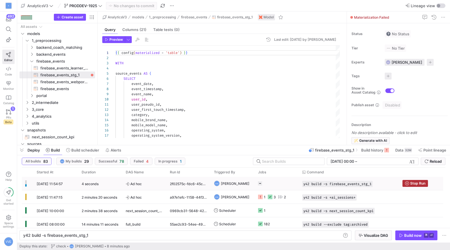
click at [257, 182] on div at bounding box center [277, 183] width 44 height 13
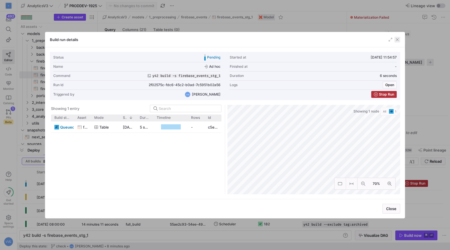
click at [400, 39] on span "button" at bounding box center [398, 40] width 6 height 6
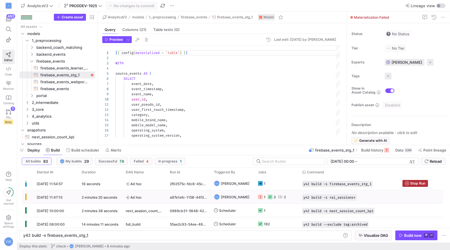
click at [261, 197] on icon "Press SPACE to select this row." at bounding box center [260, 196] width 5 height 5
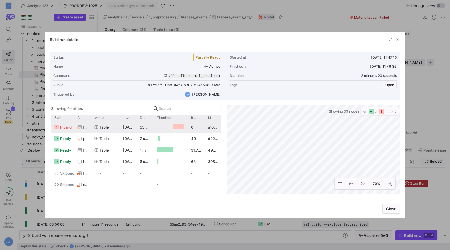
click at [111, 128] on div "table" at bounding box center [105, 127] width 22 height 11
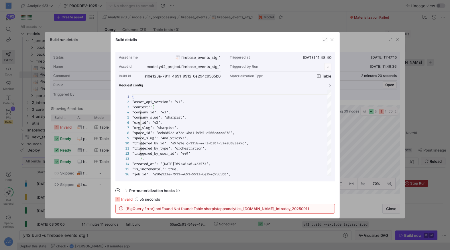
scroll to position [52, 0]
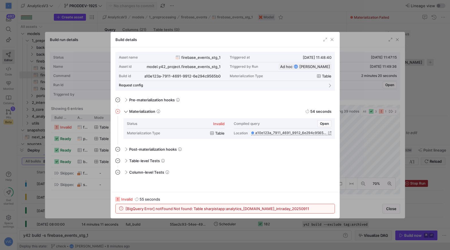
click at [235, 209] on span "[BigQuery Error] notFound Not found: Table sharpistapp:analytics_196541273.even…" at bounding box center [218, 208] width 184 height 5
click at [327, 123] on span "Open" at bounding box center [324, 124] width 9 height 4
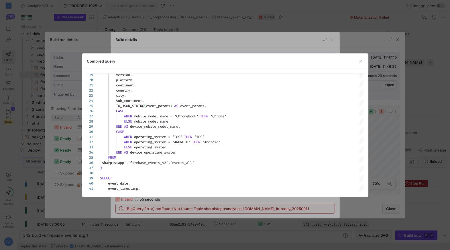
click at [424, 53] on div at bounding box center [225, 125] width 450 height 250
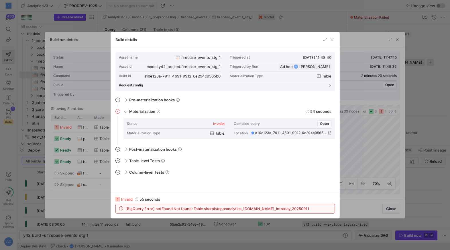
click at [111, 102] on div "Asset name firebase_events_stg_1 Triggered at 12/09/25, 11:48:40 Asset id model…" at bounding box center [225, 119] width 229 height 144
click at [103, 108] on div at bounding box center [225, 125] width 450 height 250
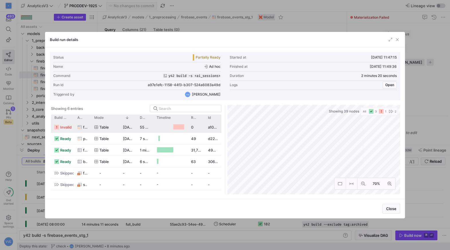
click at [98, 126] on icon "Press SPACE to select this row." at bounding box center [96, 127] width 3 height 3
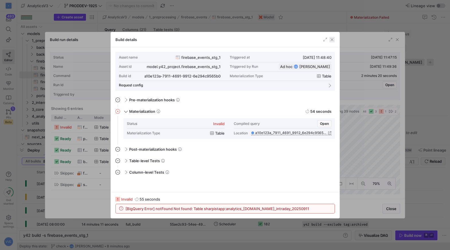
click at [330, 40] on span "button" at bounding box center [332, 40] width 6 height 6
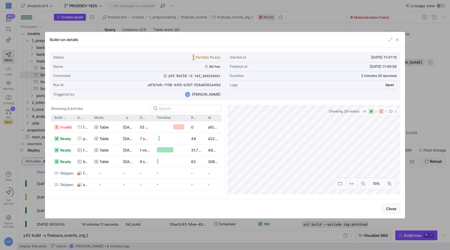
click at [394, 37] on div at bounding box center [394, 40] width 13 height 6
click at [395, 38] on span "button" at bounding box center [398, 40] width 6 height 6
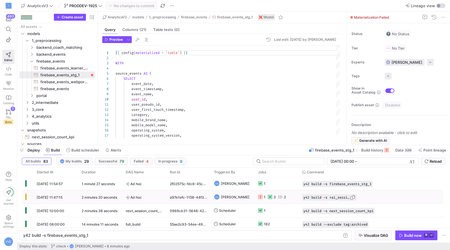
click at [355, 198] on span "Press SPACE to select this row." at bounding box center [353, 197] width 6 height 6
click at [204, 239] on div "y42 build -s firebase_events_stg_1 y42 build -s firebase_events_stg_1" at bounding box center [185, 235] width 332 height 10
click at [204, 237] on div "y42 build -s firebase_events_stg_1" at bounding box center [182, 235] width 318 height 5
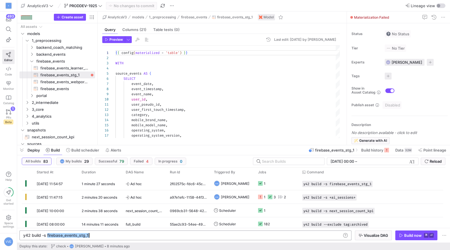
click at [204, 237] on div "y42 build -s firebase_events_stg_1" at bounding box center [182, 235] width 318 height 5
type textarea "y42 build -s +ai_sessions+"
click at [419, 240] on y42-orchestration-inline-build "y42 build -s +ai_sessions+ y42 build -s +ai_sessions+ Visualize DAG Build now ⌘…" at bounding box center [233, 235] width 433 height 15
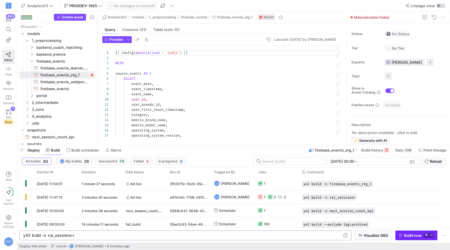
click at [419, 237] on div "Build now" at bounding box center [412, 235] width 17 height 5
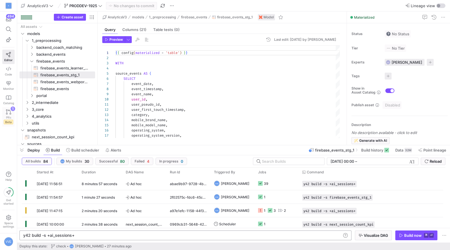
click at [7, 110] on icon at bounding box center [8, 111] width 5 height 5
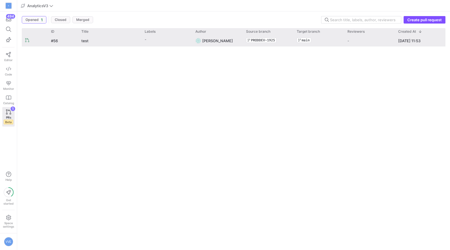
click at [232, 43] on y42-pull-request-user-label "Victor von Eisenhart-Rothe" at bounding box center [217, 40] width 31 height 11
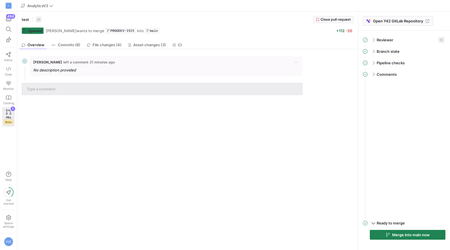
click at [27, 20] on span "test" at bounding box center [25, 19] width 7 height 5
click at [27, 20] on input "test" at bounding box center [52, 19] width 58 height 5
type input "PRODDEV-1925: Integrate AI sessions backen"
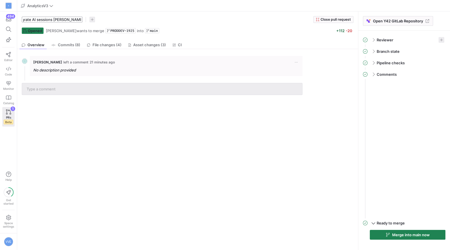
click at [36, 20] on input "PRODDEV-1925: Integrate AI sessions backen" at bounding box center [52, 19] width 58 height 5
click at [72, 21] on span "PRODDEV-1925: Integrate AI sessions backen" at bounding box center [71, 19] width 99 height 5
click at [60, 19] on input "PRODDEV-1925: Integrate AI sessions backen" at bounding box center [52, 19] width 58 height 5
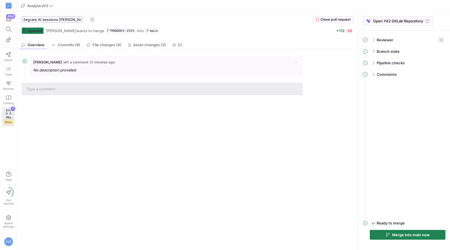
scroll to position [0, 38]
click at [52, 20] on input "PRODDEV-1925: Integrate AI sessions backen" at bounding box center [52, 19] width 58 height 5
click at [57, 20] on input "PRODDEV-1925: Integrate AI sessions backen" at bounding box center [52, 19] width 58 height 5
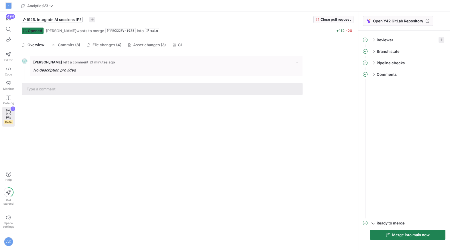
click at [40, 19] on input "PRODDEV-1925: Integrate AI sessions backen" at bounding box center [52, 19] width 58 height 5
type input "PRODDEV-1925: Integrated exported backend tables to ai_sessions query"
click at [205, 111] on div "Victor von Eisenhart-Rothe left a comment 21 minutes ago No description provided" at bounding box center [186, 149] width 339 height 201
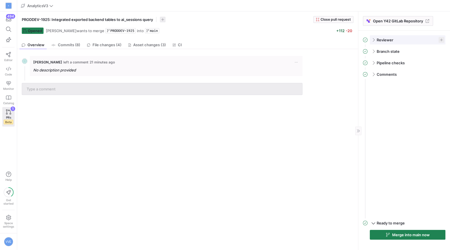
click at [442, 42] on div "Reviewer" at bounding box center [408, 39] width 76 height 9
click at [442, 41] on span "button" at bounding box center [442, 40] width 6 height 6
type input "Martin"
click at [395, 53] on button "MB Martin Böttcher" at bounding box center [413, 56] width 64 height 9
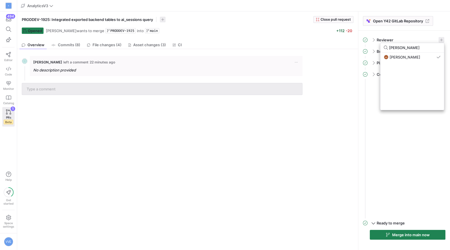
click at [371, 210] on div at bounding box center [225, 125] width 450 height 250
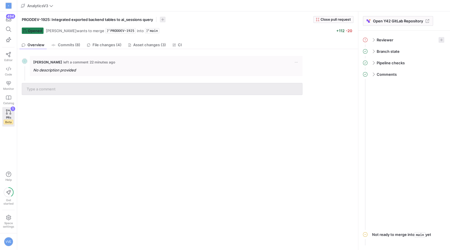
click at [65, 97] on y42-pull-request-detail-view-overview "Victor von Eisenhart-Rothe left a comment 22 minutes ago No description provided" at bounding box center [186, 74] width 339 height 50
click at [64, 91] on div at bounding box center [162, 88] width 271 height 11
click at [73, 71] on em "No description provided" at bounding box center [54, 70] width 43 height 5
click at [62, 89] on input "text" at bounding box center [162, 89] width 271 height 5
click at [298, 61] on span "button" at bounding box center [297, 62] width 6 height 6
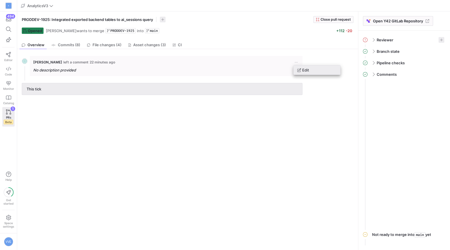
click at [302, 68] on span "Edit" at bounding box center [317, 70] width 40 height 5
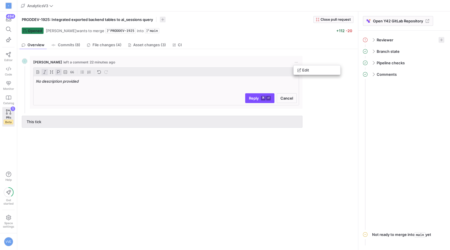
click at [96, 87] on div at bounding box center [225, 125] width 450 height 250
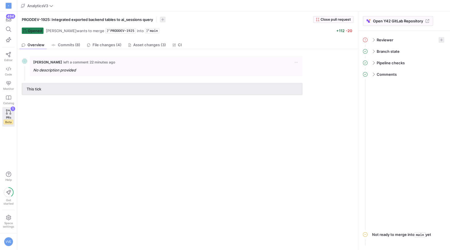
click at [89, 83] on y42-pull-request-timeline "Victor von Eisenhart-Rothe left a comment 22 minutes ago No description provide…" at bounding box center [162, 74] width 281 height 41
click at [296, 60] on span "button" at bounding box center [297, 62] width 6 height 6
click at [316, 71] on span "Edit" at bounding box center [317, 70] width 40 height 5
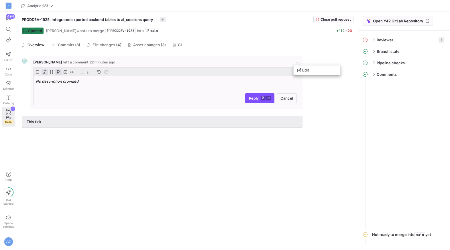
drag, startPoint x: 81, startPoint y: 81, endPoint x: 42, endPoint y: 81, distance: 38.1
click at [42, 81] on div at bounding box center [225, 125] width 450 height 250
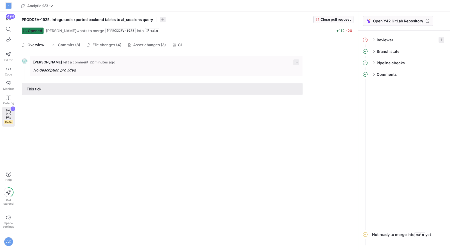
click at [296, 60] on span "button" at bounding box center [297, 62] width 6 height 6
click at [302, 68] on span "Edit" at bounding box center [317, 70] width 40 height 5
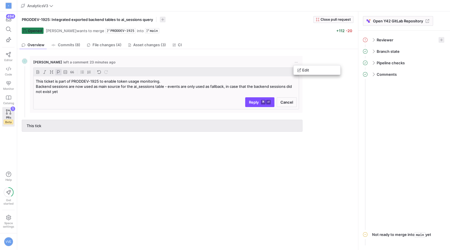
click at [271, 86] on div at bounding box center [225, 125] width 450 height 250
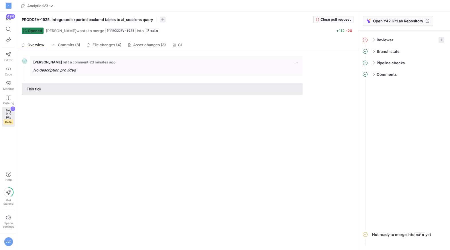
click at [264, 76] on y42-pull-request-timeline "Victor von Eisenhart-Rothe left a comment 23 minutes ago No description provide…" at bounding box center [162, 74] width 281 height 41
click at [268, 65] on div "Victor von Eisenhart-Rothe left a comment 23 minutes ago" at bounding box center [166, 62] width 266 height 6
click at [234, 71] on p "No description provided" at bounding box center [166, 69] width 266 height 5
click at [296, 60] on span "button" at bounding box center [297, 62] width 6 height 6
click at [295, 69] on button "Edit" at bounding box center [317, 69] width 47 height 9
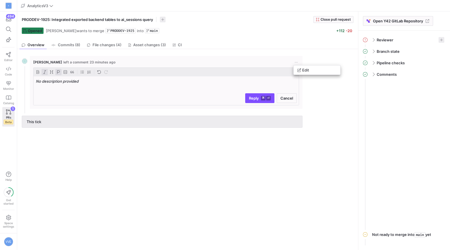
drag, startPoint x: 126, startPoint y: 81, endPoint x: 50, endPoint y: 78, distance: 75.7
click at [50, 78] on div at bounding box center [225, 125] width 450 height 250
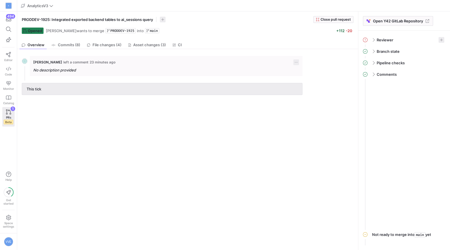
click at [298, 62] on span "button" at bounding box center [297, 62] width 6 height 6
click at [318, 68] on span "Edit" at bounding box center [317, 70] width 40 height 5
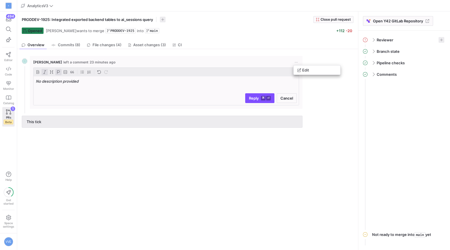
click at [78, 82] on div at bounding box center [225, 125] width 450 height 250
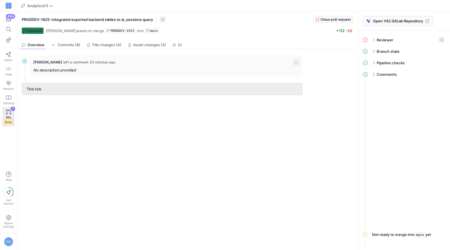
click at [298, 62] on span "button" at bounding box center [297, 62] width 6 height 6
click at [301, 71] on icon at bounding box center [300, 70] width 4 height 4
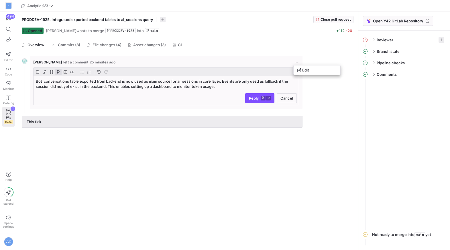
click at [261, 97] on div at bounding box center [225, 125] width 450 height 250
click at [261, 97] on y42-pull-request-detail-view-overview "Victor von Eisenhart-Rothe left a comment 25 minutes ago Bot_conversations tabl…" at bounding box center [186, 90] width 339 height 83
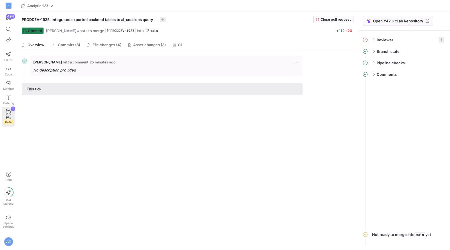
click at [67, 69] on em "No description provided" at bounding box center [54, 70] width 43 height 5
click at [79, 85] on div "This tick" at bounding box center [162, 88] width 271 height 11
drag, startPoint x: 74, startPoint y: 98, endPoint x: -9, endPoint y: 94, distance: 83.5
click at [0, 94] on html "S 494 Editor Code Monitor Catalog PRs Beta 1 Help Get started Space settings VV…" at bounding box center [225, 125] width 450 height 250
click at [52, 92] on div "This tick" at bounding box center [162, 88] width 271 height 11
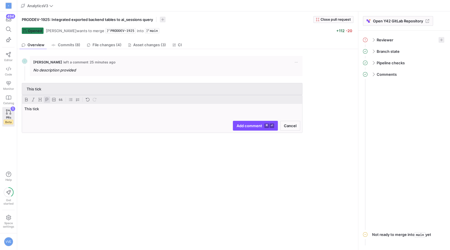
click at [52, 95] on div at bounding box center [162, 99] width 280 height 9
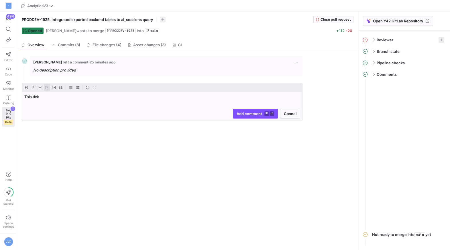
click at [50, 98] on p "This tick" at bounding box center [162, 96] width 276 height 5
click at [42, 100] on p "bot_conversations is now used as main source table for ai_sessions in core laye…" at bounding box center [162, 99] width 276 height 10
click at [40, 101] on p "bot_conversations is now used as main source table for ai_sessions in core laye…" at bounding box center [162, 99] width 276 height 10
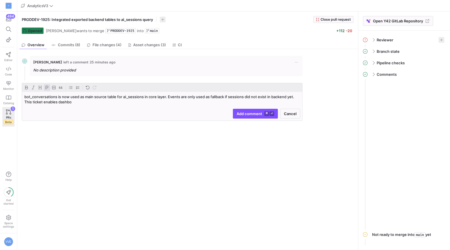
click at [40, 103] on p "bot_conversations is now used as main source table for ai_sessions in core laye…" at bounding box center [162, 99] width 276 height 10
click at [97, 104] on p "bot_conversations is now used as main source table for ai_sessions in core laye…" at bounding box center [162, 99] width 276 height 10
click at [248, 115] on span "Add comment ⌘ ⏎" at bounding box center [256, 113] width 38 height 5
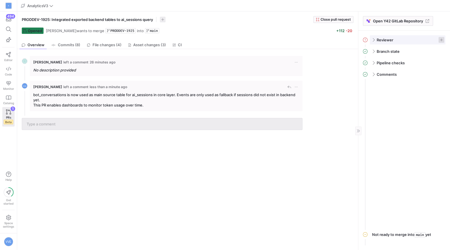
click at [441, 39] on span "button" at bounding box center [442, 40] width 6 height 6
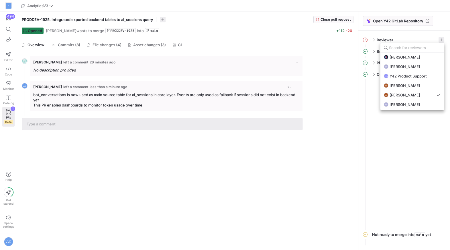
click at [407, 34] on div at bounding box center [225, 125] width 450 height 250
